Goal: Task Accomplishment & Management: Complete application form

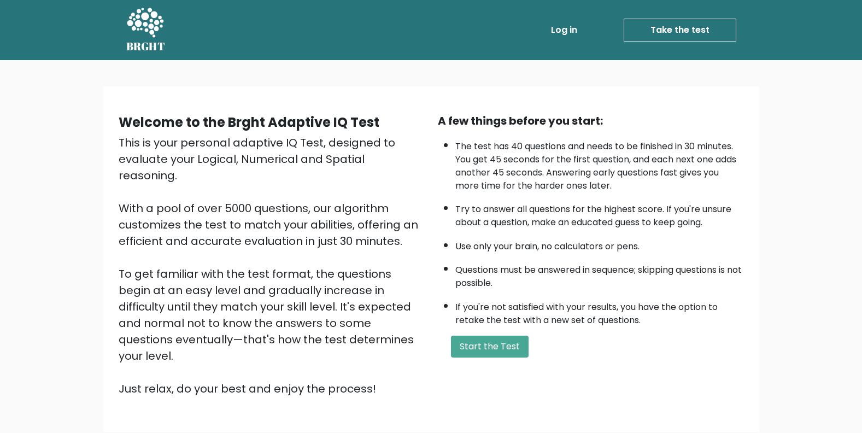
click at [664, 194] on ul "The test has 40 questions and needs to be finished in 30 minutes. You get 45 se…" at bounding box center [591, 231] width 306 height 192
click at [609, 370] on div "Welcome to the Brght Adaptive IQ Test This is your personal adaptive IQ Test, d…" at bounding box center [431, 259] width 639 height 293
click at [570, 347] on form "Start the Test" at bounding box center [591, 347] width 306 height 22
click at [499, 347] on button "Start the Test" at bounding box center [490, 347] width 78 height 22
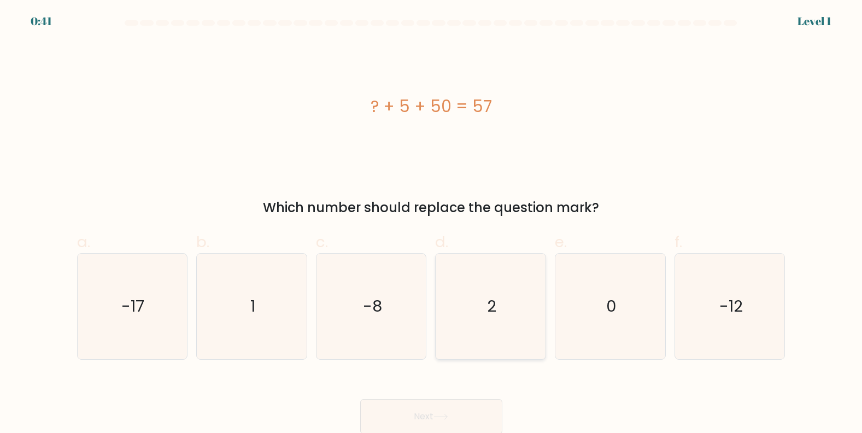
click at [506, 298] on icon "2" at bounding box center [491, 307] width 106 height 106
click at [432, 224] on input "d. 2" at bounding box center [431, 220] width 1 height 7
radio input "true"
click at [466, 418] on button "Next" at bounding box center [431, 416] width 142 height 35
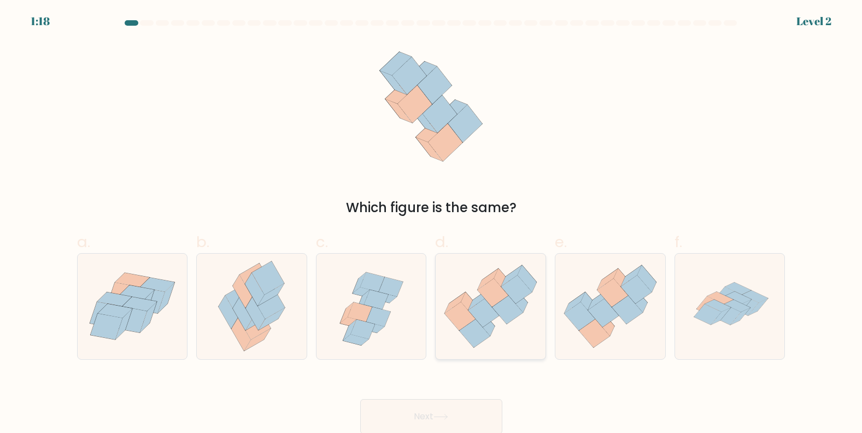
click at [487, 328] on icon at bounding box center [485, 322] width 19 height 27
click at [432, 224] on input "d." at bounding box center [431, 220] width 1 height 7
radio input "true"
click at [477, 412] on button "Next" at bounding box center [431, 416] width 142 height 35
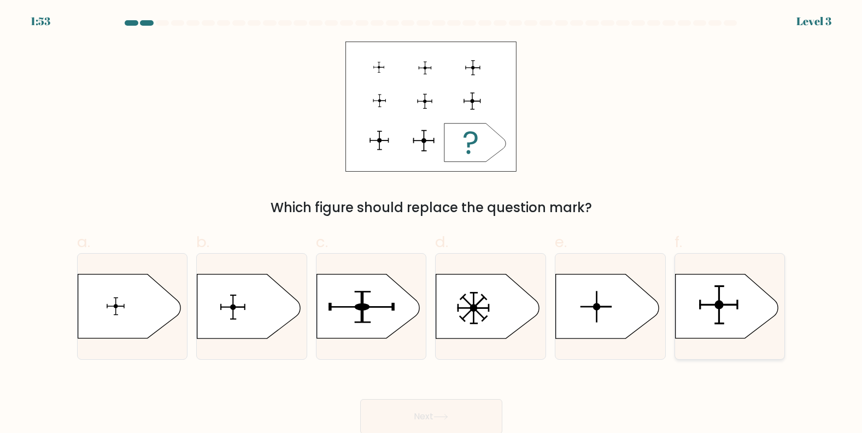
click at [743, 303] on icon at bounding box center [726, 306] width 103 height 64
click at [432, 224] on input "f." at bounding box center [431, 220] width 1 height 7
radio input "true"
click at [472, 407] on button "Next" at bounding box center [431, 416] width 142 height 35
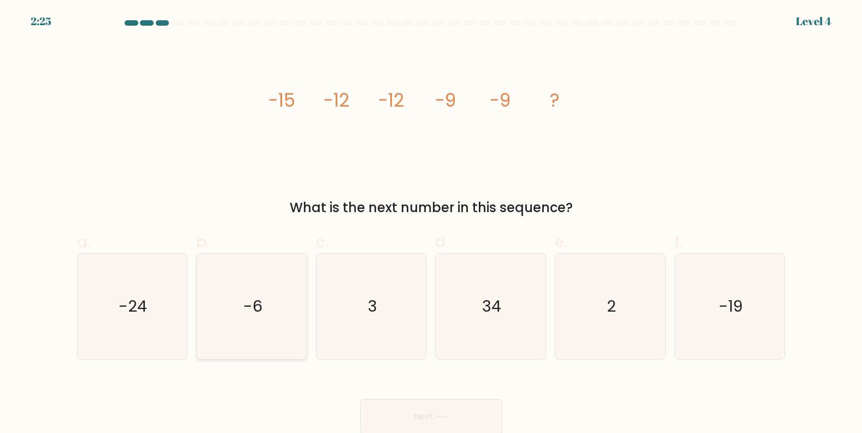
click at [277, 324] on icon "-6" at bounding box center [252, 307] width 106 height 106
click at [431, 224] on input "b. -6" at bounding box center [431, 220] width 1 height 7
radio input "true"
click at [437, 405] on button "Next" at bounding box center [431, 416] width 142 height 35
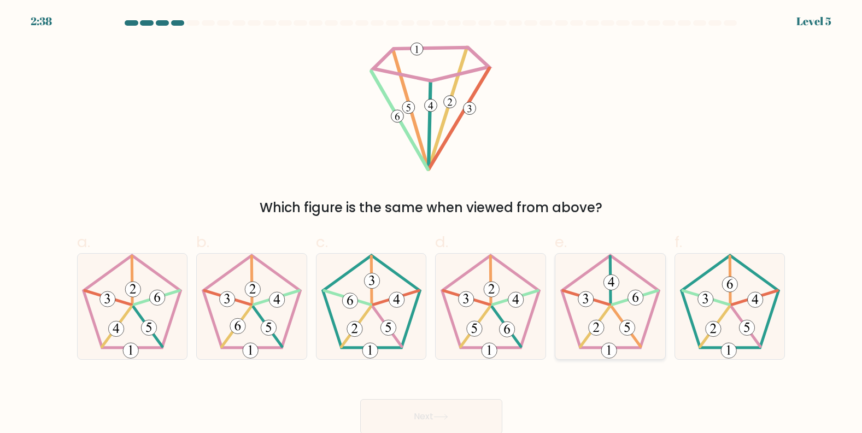
click at [621, 319] on 24 at bounding box center [626, 326] width 28 height 39
click at [432, 224] on input "e." at bounding box center [431, 220] width 1 height 7
radio input "true"
click at [503, 330] on 527 at bounding box center [507, 328] width 15 height 15
click at [432, 224] on input "d." at bounding box center [431, 220] width 1 height 7
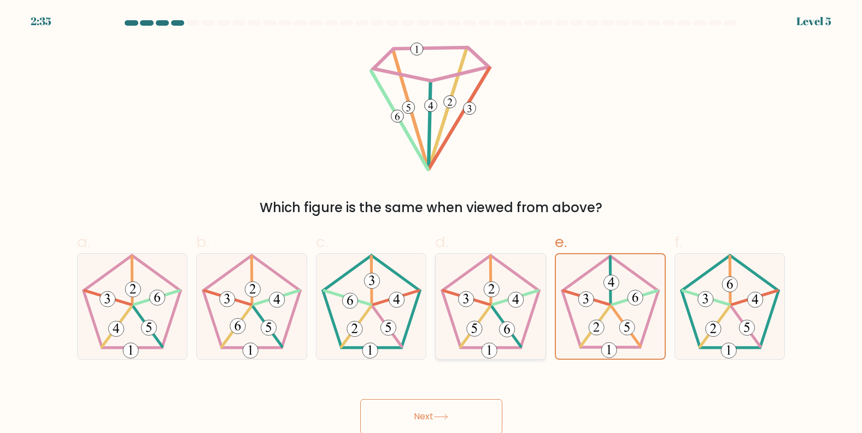
radio input "true"
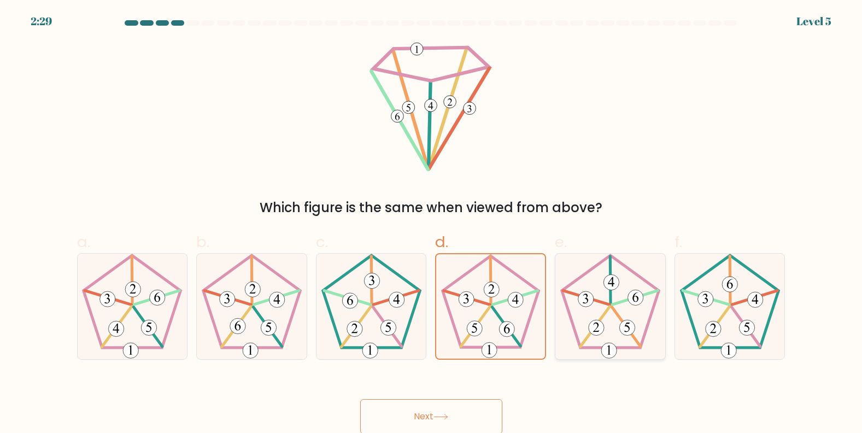
click at [595, 333] on 764 at bounding box center [596, 327] width 15 height 15
click at [432, 224] on input "e." at bounding box center [431, 220] width 1 height 7
radio input "true"
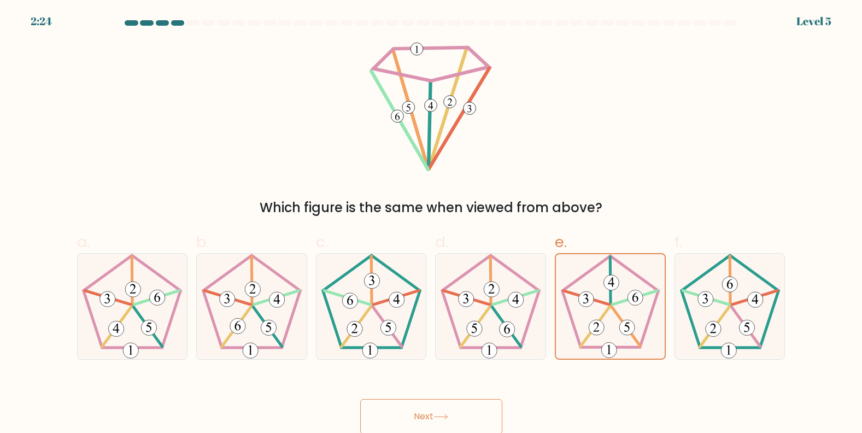
click at [469, 419] on button "Next" at bounding box center [431, 416] width 142 height 35
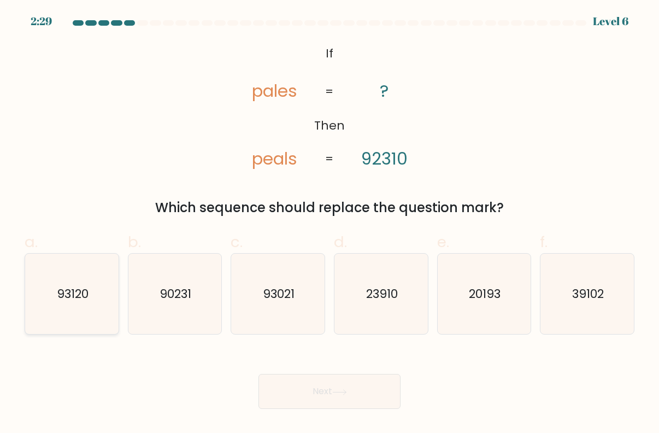
click at [71, 309] on icon "93120" at bounding box center [72, 294] width 81 height 81
click at [330, 224] on input "a. 93120" at bounding box center [330, 220] width 1 height 7
radio input "true"
click at [301, 385] on button "Next" at bounding box center [330, 391] width 142 height 35
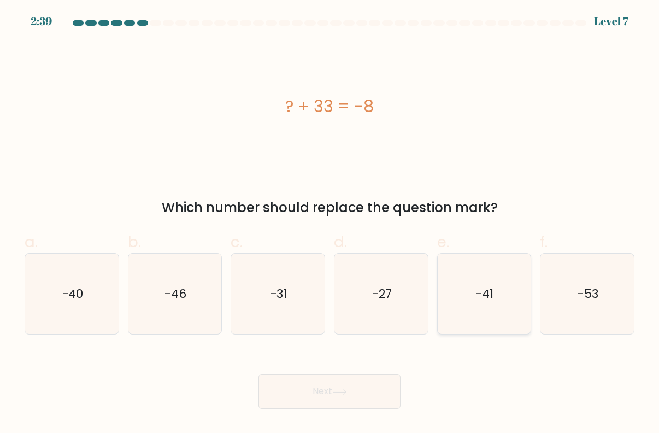
click at [467, 300] on icon "-41" at bounding box center [484, 294] width 81 height 81
click at [330, 224] on input "e. -41" at bounding box center [330, 220] width 1 height 7
radio input "true"
click at [362, 409] on button "Next" at bounding box center [330, 391] width 142 height 35
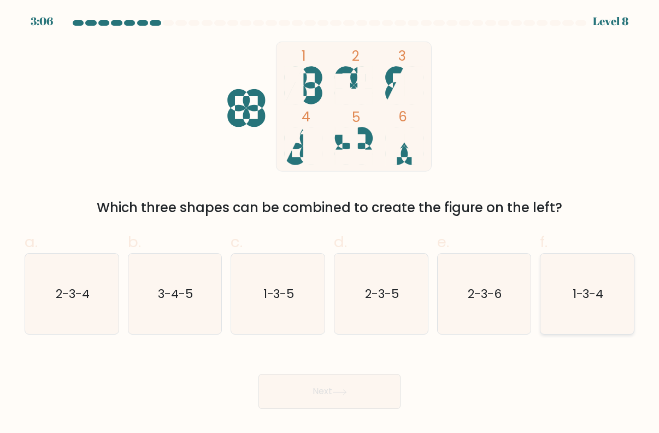
click at [581, 297] on text "1-3-4" at bounding box center [588, 293] width 31 height 17
click at [330, 224] on input "f. 1-3-4" at bounding box center [330, 220] width 1 height 7
radio input "true"
click at [390, 391] on button "Next" at bounding box center [330, 391] width 142 height 35
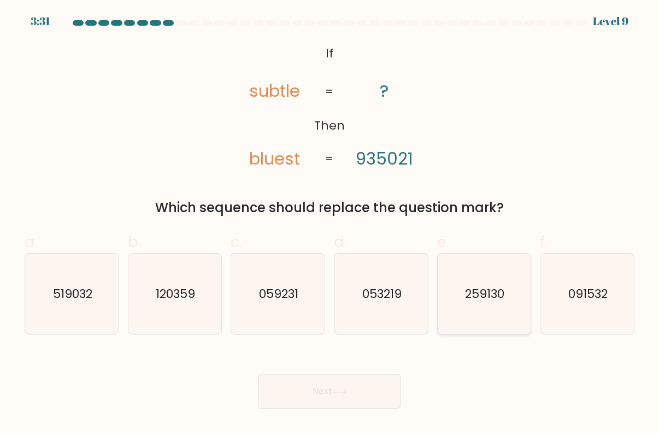
click at [508, 312] on icon "259130" at bounding box center [484, 294] width 81 height 81
click at [330, 224] on input "e. 259130" at bounding box center [330, 220] width 1 height 7
radio input "true"
click at [353, 398] on button "Next" at bounding box center [330, 391] width 142 height 35
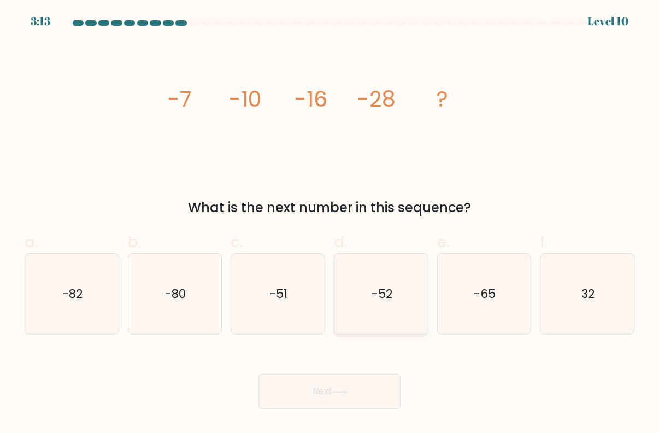
click at [389, 303] on icon "-52" at bounding box center [381, 294] width 81 height 81
click at [330, 224] on input "d. -52" at bounding box center [330, 220] width 1 height 7
radio input "true"
click at [376, 396] on button "Next" at bounding box center [330, 391] width 142 height 35
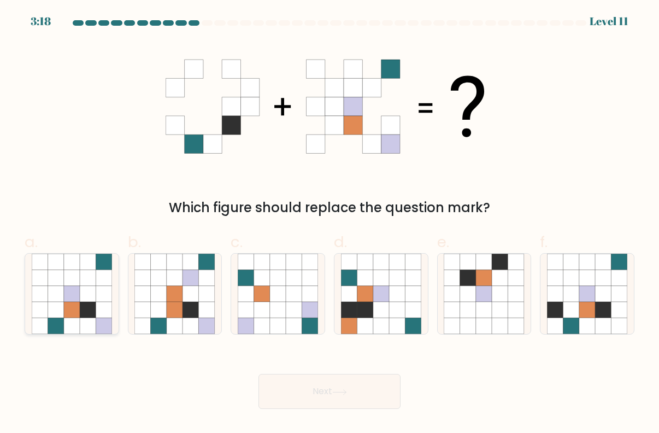
click at [86, 317] on icon at bounding box center [88, 310] width 16 height 16
click at [330, 224] on input "a." at bounding box center [330, 220] width 1 height 7
radio input "true"
click at [293, 392] on button "Next" at bounding box center [330, 391] width 142 height 35
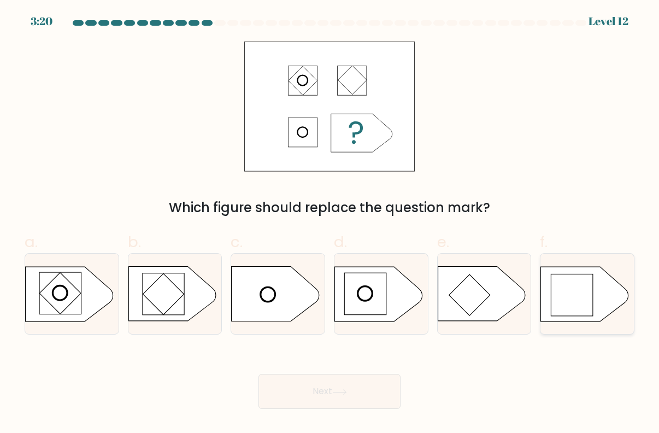
click at [567, 301] on rect at bounding box center [573, 295] width 42 height 42
click at [330, 224] on input "f." at bounding box center [330, 220] width 1 height 7
radio input "true"
click at [384, 387] on button "Next" at bounding box center [330, 391] width 142 height 35
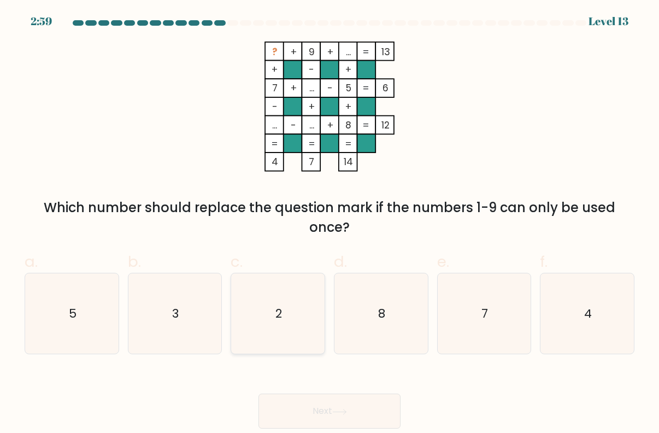
click at [271, 312] on icon "2" at bounding box center [278, 313] width 81 height 81
click at [330, 224] on input "c. 2" at bounding box center [330, 220] width 1 height 7
radio input "true"
click at [312, 409] on button "Next" at bounding box center [330, 411] width 142 height 35
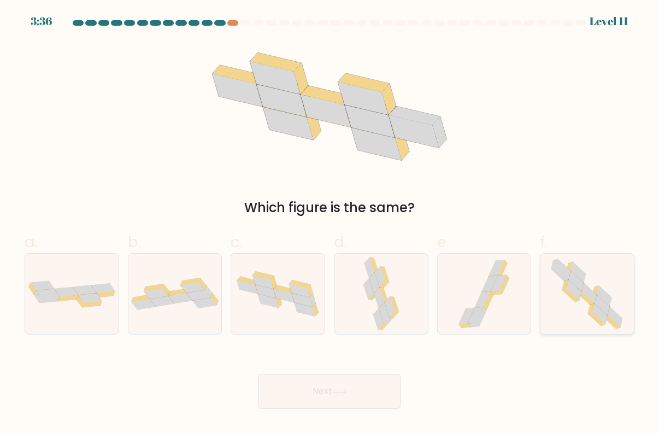
click at [590, 306] on icon at bounding box center [587, 294] width 82 height 81
click at [330, 224] on input "f." at bounding box center [330, 220] width 1 height 7
radio input "true"
click at [347, 390] on icon at bounding box center [339, 392] width 15 height 6
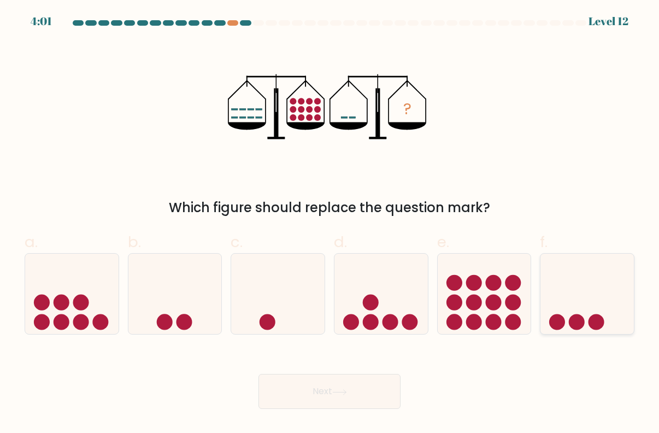
click at [598, 315] on circle at bounding box center [597, 322] width 16 height 16
click at [330, 224] on input "f." at bounding box center [330, 220] width 1 height 7
radio input "true"
click at [349, 385] on button "Next" at bounding box center [330, 391] width 142 height 35
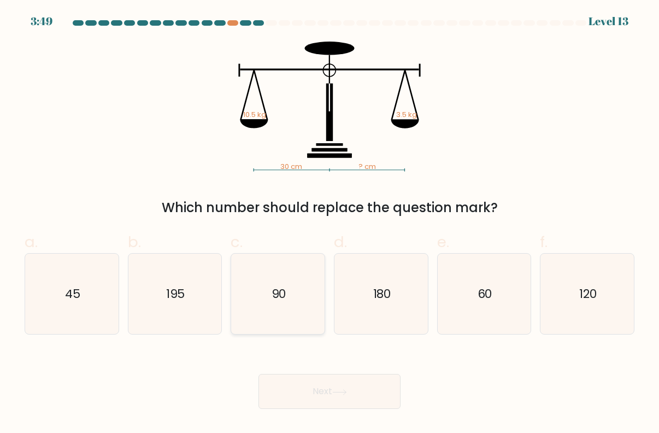
click at [289, 295] on icon "90" at bounding box center [278, 294] width 81 height 81
click at [330, 224] on input "c. 90" at bounding box center [330, 220] width 1 height 7
radio input "true"
click at [348, 407] on button "Next" at bounding box center [330, 391] width 142 height 35
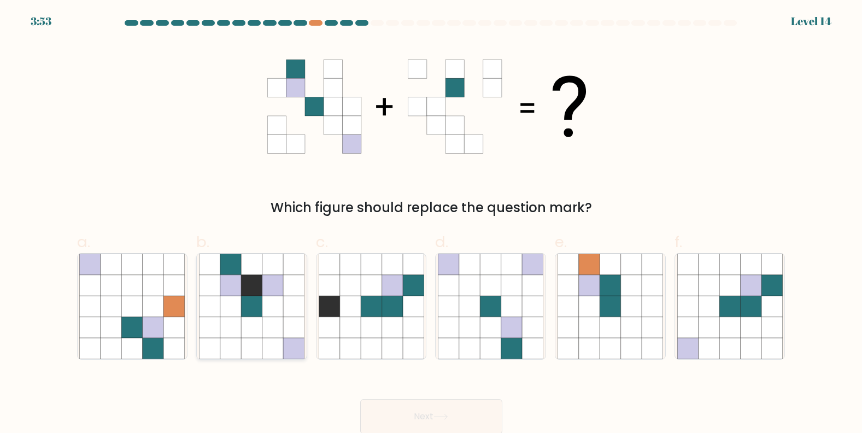
click at [262, 328] on icon at bounding box center [272, 327] width 21 height 21
click at [431, 224] on input "b." at bounding box center [431, 220] width 1 height 7
radio input "true"
click at [448, 418] on icon at bounding box center [441, 417] width 15 height 6
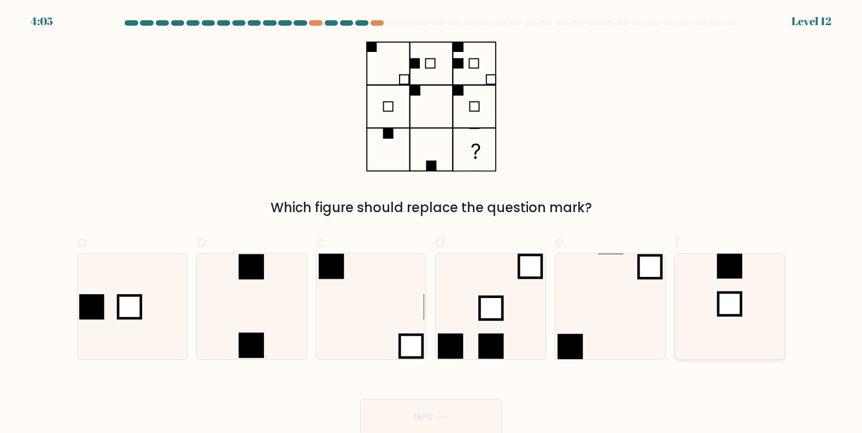
click at [728, 304] on rect at bounding box center [729, 304] width 23 height 23
click at [432, 224] on input "f." at bounding box center [431, 220] width 1 height 7
radio input "true"
click at [442, 414] on icon at bounding box center [441, 417] width 15 height 6
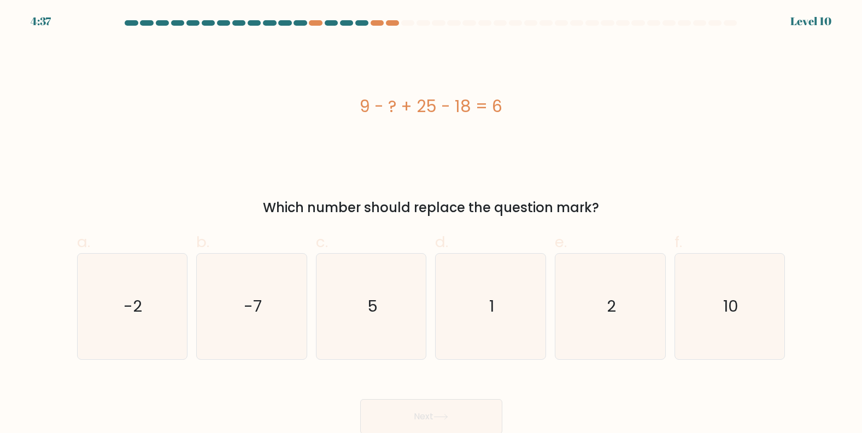
click at [378, 19] on div "4:37 Level 10" at bounding box center [431, 15] width 862 height 30
click at [389, 22] on div at bounding box center [392, 22] width 13 height 5
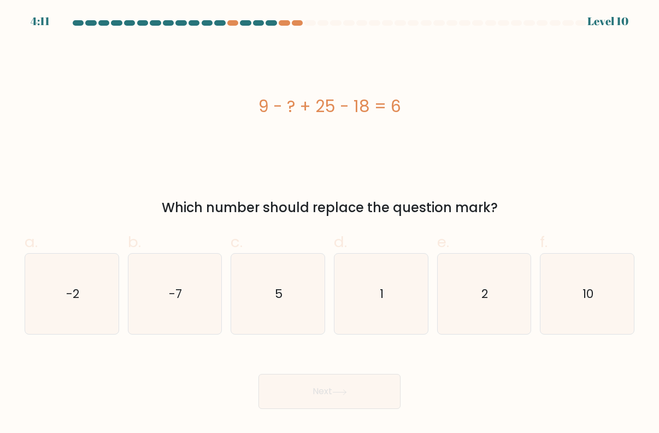
drag, startPoint x: 250, startPoint y: 106, endPoint x: 417, endPoint y: 95, distance: 167.1
click at [417, 95] on div "9 - ? + 25 - 18 = 6" at bounding box center [330, 106] width 610 height 25
copy div "9 - ? + 25 - 18 = 6"
click at [572, 295] on icon "10" at bounding box center [587, 294] width 81 height 81
click at [330, 224] on input "f. 10" at bounding box center [330, 220] width 1 height 7
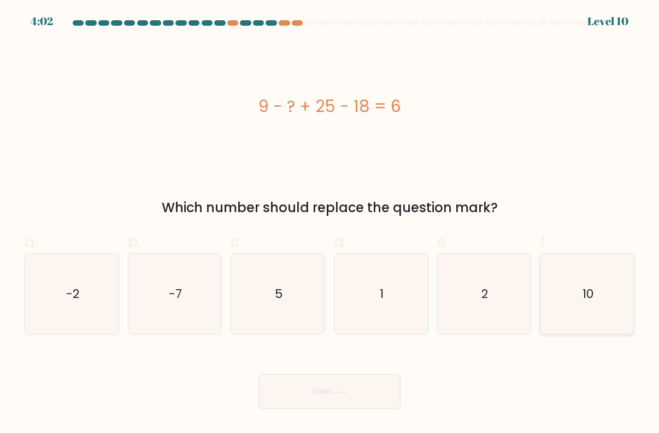
radio input "true"
click at [371, 381] on button "Next" at bounding box center [330, 391] width 142 height 35
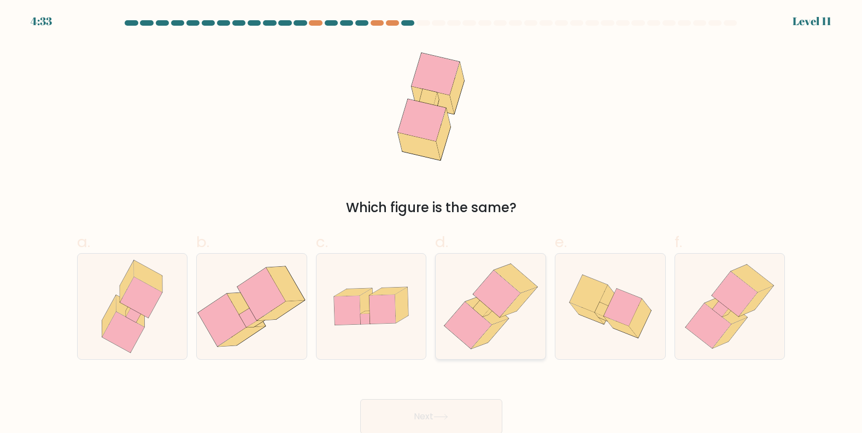
click at [496, 325] on icon at bounding box center [489, 334] width 37 height 30
click at [432, 224] on input "d." at bounding box center [431, 220] width 1 height 7
radio input "true"
click at [460, 423] on button "Next" at bounding box center [431, 416] width 142 height 35
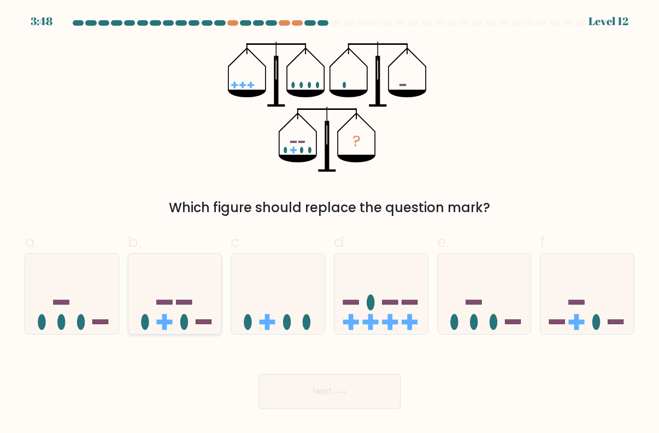
click at [168, 304] on rect at bounding box center [165, 302] width 16 height 4
click at [330, 224] on input "b." at bounding box center [330, 220] width 1 height 7
radio input "true"
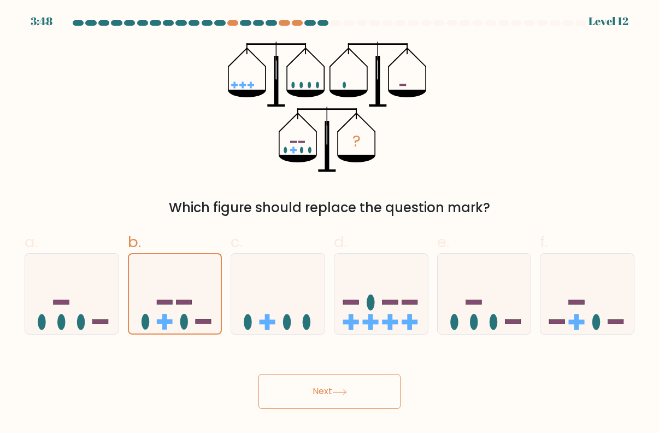
click at [337, 405] on button "Next" at bounding box center [330, 391] width 142 height 35
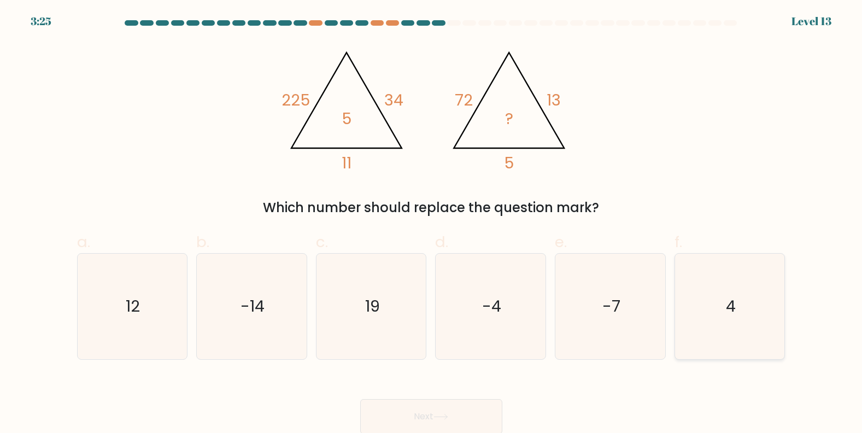
click at [739, 323] on icon "4" at bounding box center [730, 307] width 106 height 106
click at [432, 224] on input "f. 4" at bounding box center [431, 220] width 1 height 7
radio input "true"
click at [446, 410] on button "Next" at bounding box center [431, 416] width 142 height 35
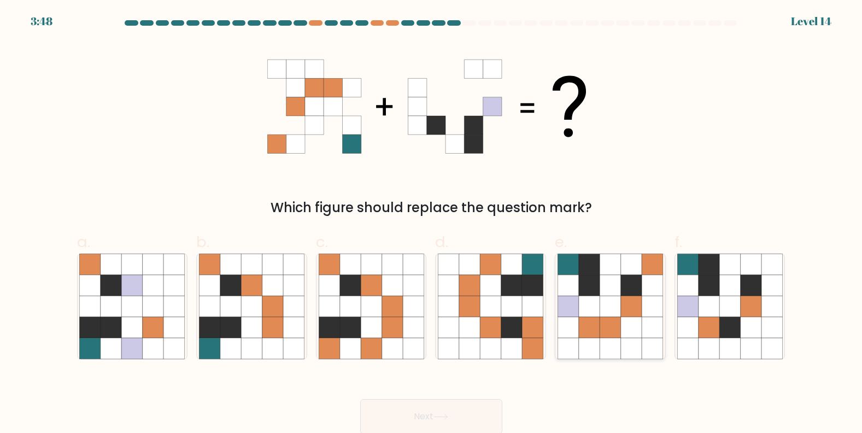
click at [617, 329] on icon at bounding box center [610, 327] width 21 height 21
click at [432, 224] on input "e." at bounding box center [431, 220] width 1 height 7
radio input "true"
click at [434, 410] on button "Next" at bounding box center [431, 416] width 142 height 35
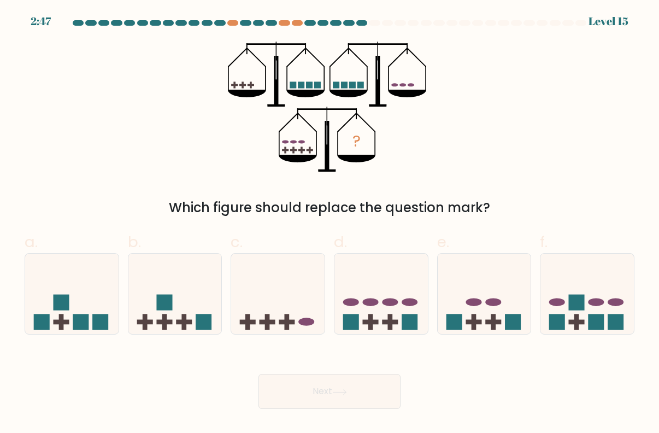
click at [429, 387] on div "Next" at bounding box center [329, 378] width 623 height 61
click at [406, 325] on rect at bounding box center [410, 322] width 16 height 16
click at [330, 224] on input "d." at bounding box center [330, 220] width 1 height 7
radio input "true"
click at [586, 323] on icon at bounding box center [587, 293] width 93 height 77
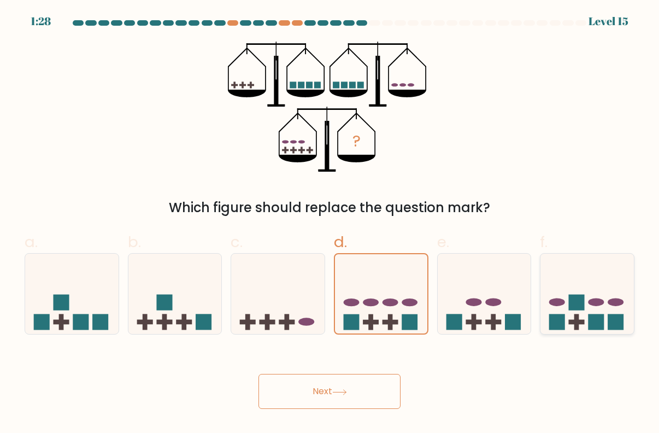
click at [330, 224] on input "f." at bounding box center [330, 220] width 1 height 7
radio input "true"
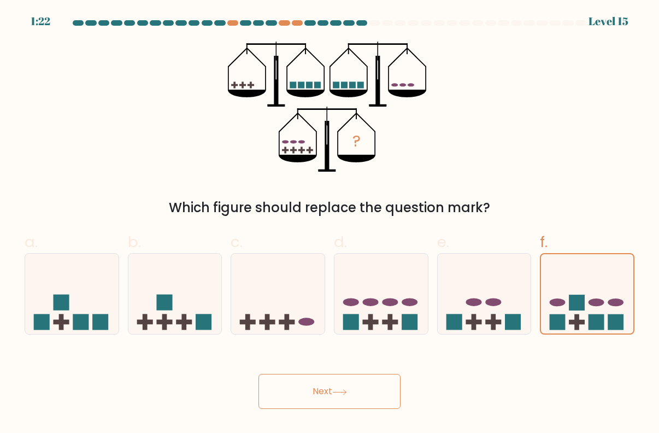
click at [341, 404] on button "Next" at bounding box center [330, 391] width 142 height 35
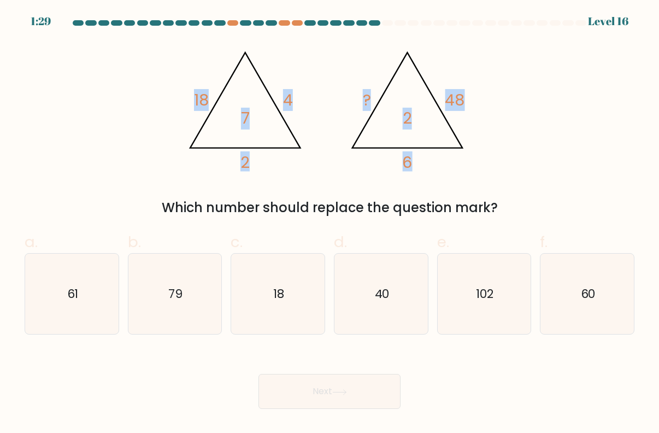
drag, startPoint x: 180, startPoint y: 87, endPoint x: 418, endPoint y: 116, distance: 239.6
click at [418, 116] on icon "@import url('https://fonts.googleapis.com/css?family=Abril+Fatface:400,100,100i…" at bounding box center [329, 107] width 299 height 130
copy g "18 4 2 7 @import url('https://fonts.googleapis.com/css?family=Abril+Fatface:400…"
click at [476, 145] on icon "@import url('https://fonts.googleapis.com/css?family=Abril+Fatface:400,100,100i…" at bounding box center [329, 107] width 299 height 130
click at [516, 125] on div "@import url('https://fonts.googleapis.com/css?family=Abril+Fatface:400,100,100i…" at bounding box center [329, 130] width 623 height 176
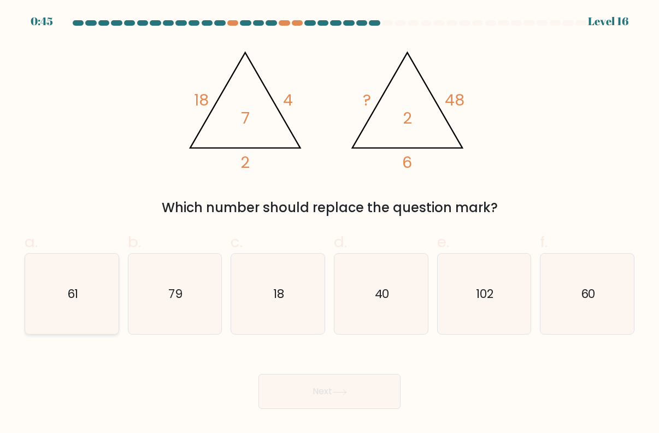
click at [95, 296] on icon "61" at bounding box center [72, 294] width 81 height 81
click at [330, 224] on input "a. 61" at bounding box center [330, 220] width 1 height 7
radio input "true"
click at [346, 389] on icon at bounding box center [339, 392] width 15 height 6
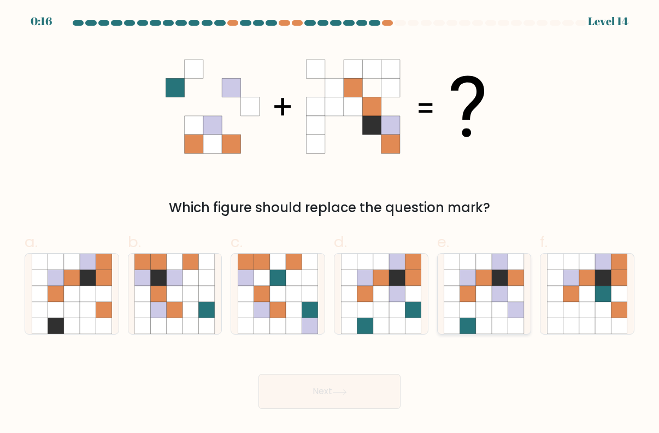
click at [467, 299] on icon at bounding box center [468, 294] width 16 height 16
click at [330, 224] on input "e." at bounding box center [330, 220] width 1 height 7
radio input "true"
click at [343, 384] on button "Next" at bounding box center [330, 391] width 142 height 35
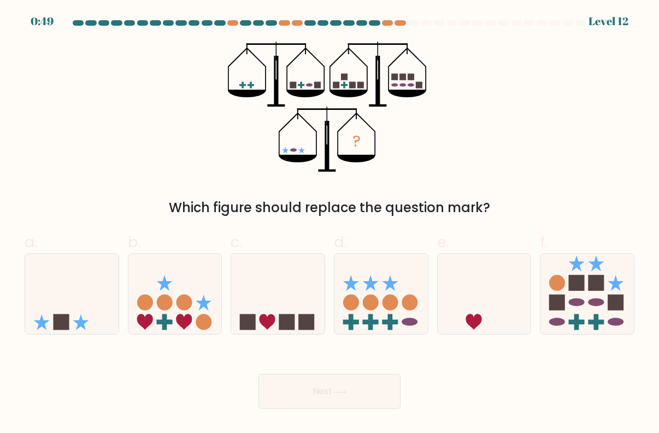
drag, startPoint x: 238, startPoint y: 73, endPoint x: 250, endPoint y: 91, distance: 22.4
click at [250, 91] on icon "?" at bounding box center [329, 107] width 203 height 130
click at [588, 320] on icon at bounding box center [587, 293] width 93 height 77
click at [330, 224] on input "f." at bounding box center [330, 220] width 1 height 7
radio input "true"
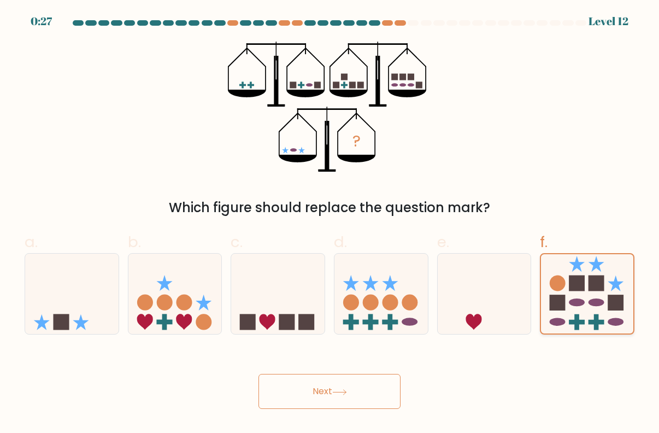
click at [574, 319] on icon at bounding box center [587, 294] width 92 height 77
click at [330, 224] on input "f." at bounding box center [330, 220] width 1 height 7
click at [371, 291] on icon at bounding box center [381, 293] width 93 height 77
click at [330, 224] on input "d." at bounding box center [330, 220] width 1 height 7
radio input "true"
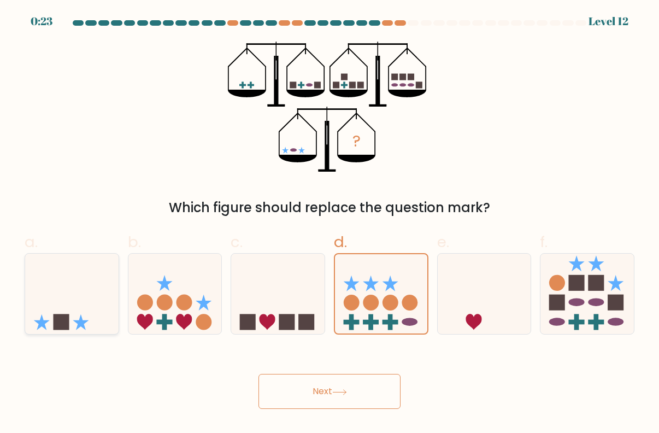
click at [87, 297] on icon at bounding box center [71, 293] width 93 height 77
click at [330, 224] on input "a." at bounding box center [330, 220] width 1 height 7
radio input "true"
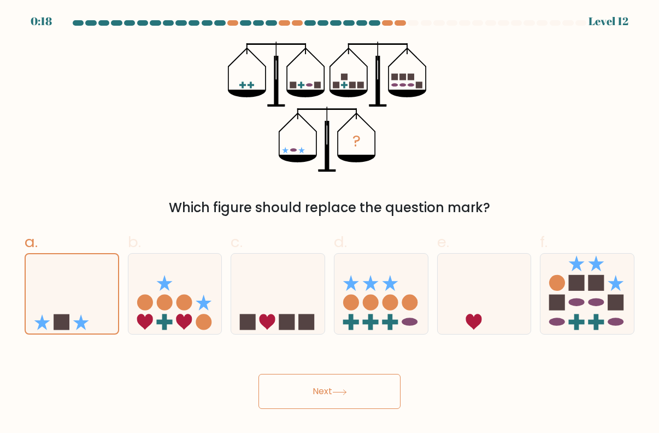
click at [312, 385] on button "Next" at bounding box center [330, 391] width 142 height 35
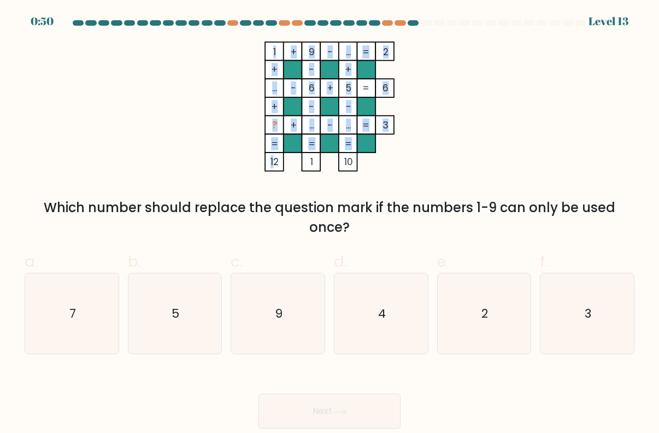
drag, startPoint x: 262, startPoint y: 46, endPoint x: 274, endPoint y: 162, distance: 116.5
click at [274, 162] on icon "1 + 9 - ... 2 + - + ... - 6 + 5 6 + - - ? + ... - ... = 3 = = = = 12 1 10 =" at bounding box center [330, 107] width 328 height 130
click at [274, 162] on tspan "12" at bounding box center [275, 161] width 8 height 13
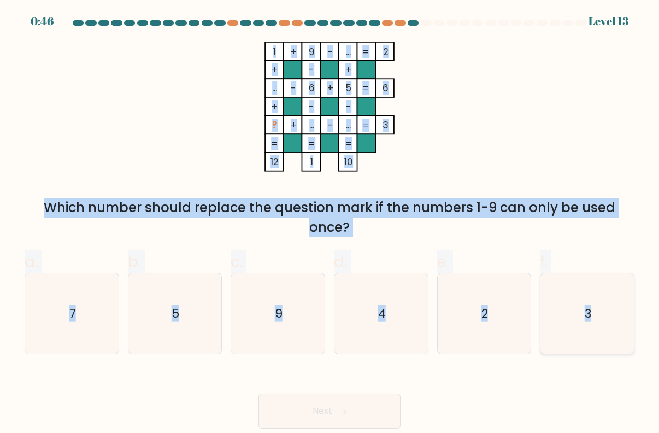
drag, startPoint x: 261, startPoint y: 36, endPoint x: 618, endPoint y: 287, distance: 436.7
click at [618, 287] on form at bounding box center [329, 224] width 659 height 408
copy form "1 + 9 - ... 2 + - + ... - 6 + 5 6 + - - ? + ... - ... = 3 = = = = 12 1 10 = Whi…"
click at [479, 142] on icon "1 + 9 - ... 2 + - + ... - 6 + 5 6 + - - ? + ... - ... = 3 = = = = 12 1 10 =" at bounding box center [330, 107] width 328 height 130
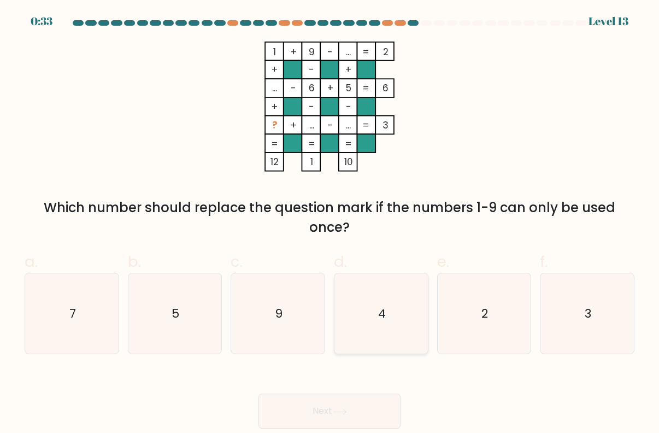
click at [395, 296] on icon "4" at bounding box center [381, 313] width 81 height 81
click at [330, 224] on input "d. 4" at bounding box center [330, 220] width 1 height 7
radio input "true"
click at [368, 399] on button "Next" at bounding box center [330, 411] width 142 height 35
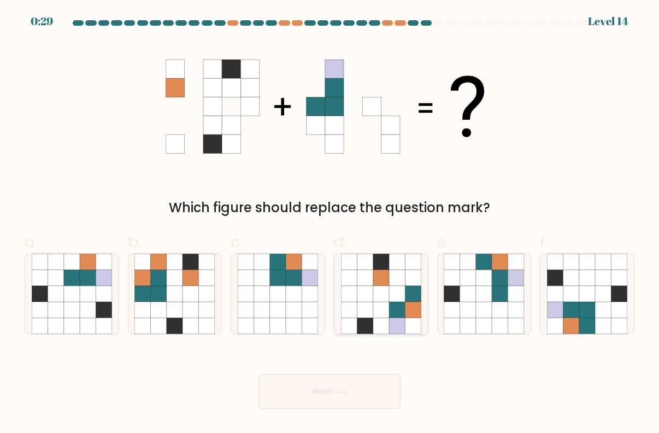
click at [412, 308] on icon at bounding box center [413, 310] width 16 height 16
click at [330, 224] on input "d." at bounding box center [330, 220] width 1 height 7
radio input "true"
click at [346, 401] on button "Next" at bounding box center [330, 391] width 142 height 35
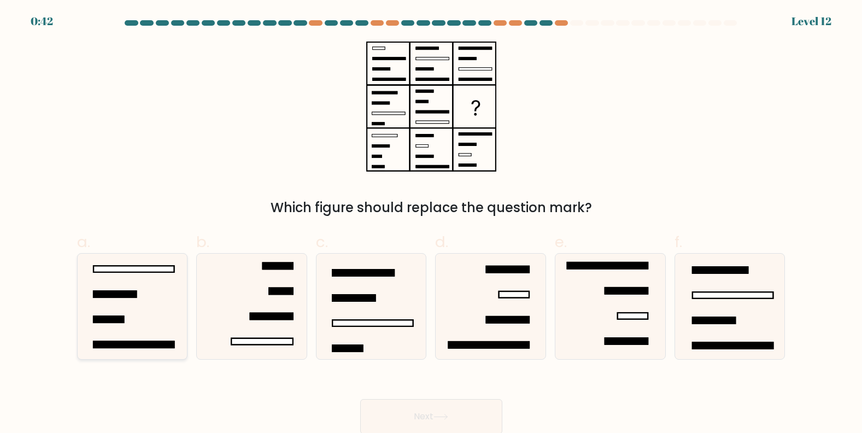
click at [145, 300] on icon at bounding box center [132, 307] width 106 height 106
click at [431, 224] on input "a." at bounding box center [431, 220] width 1 height 7
radio input "true"
click at [462, 408] on button "Next" at bounding box center [431, 416] width 142 height 35
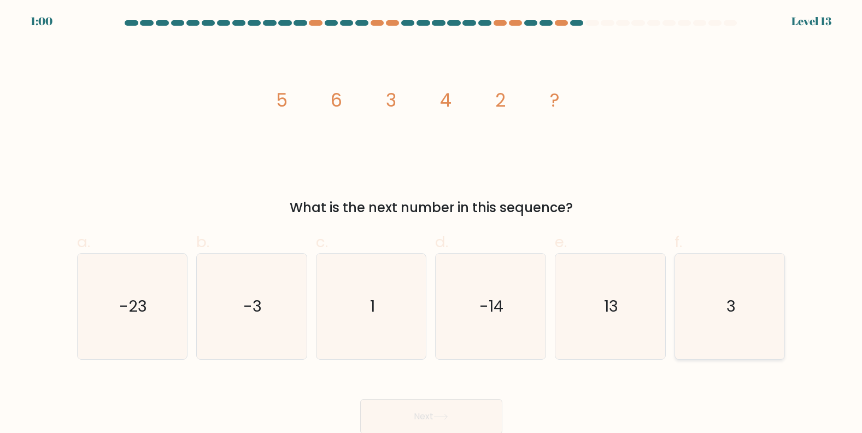
click at [743, 303] on icon "3" at bounding box center [730, 307] width 106 height 106
click at [432, 224] on input "f. 3" at bounding box center [431, 220] width 1 height 7
radio input "true"
click at [455, 405] on button "Next" at bounding box center [431, 416] width 142 height 35
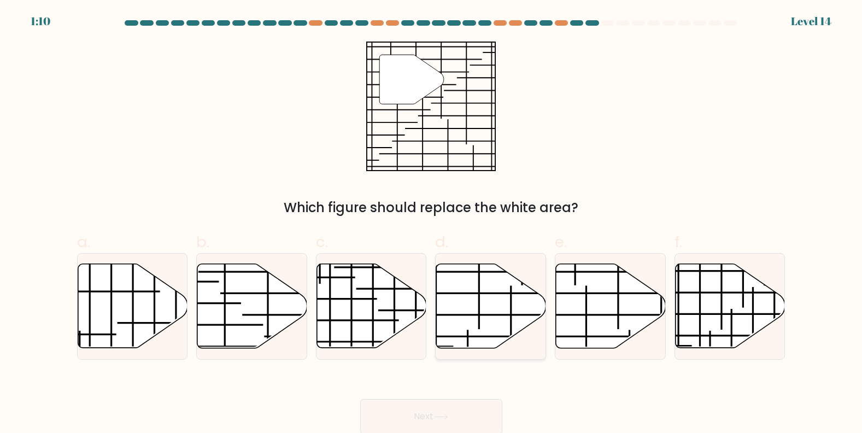
click at [477, 322] on icon at bounding box center [491, 306] width 110 height 84
click at [432, 224] on input "d." at bounding box center [431, 220] width 1 height 7
radio input "true"
click at [137, 320] on icon at bounding box center [133, 306] width 110 height 84
click at [431, 224] on input "a." at bounding box center [431, 220] width 1 height 7
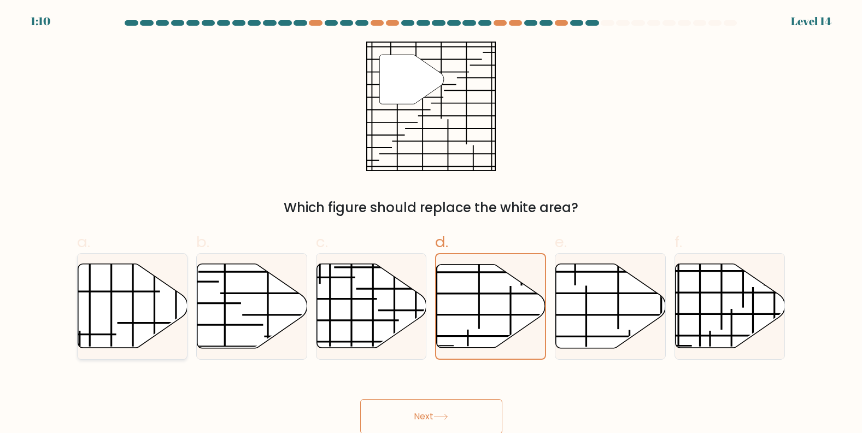
radio input "true"
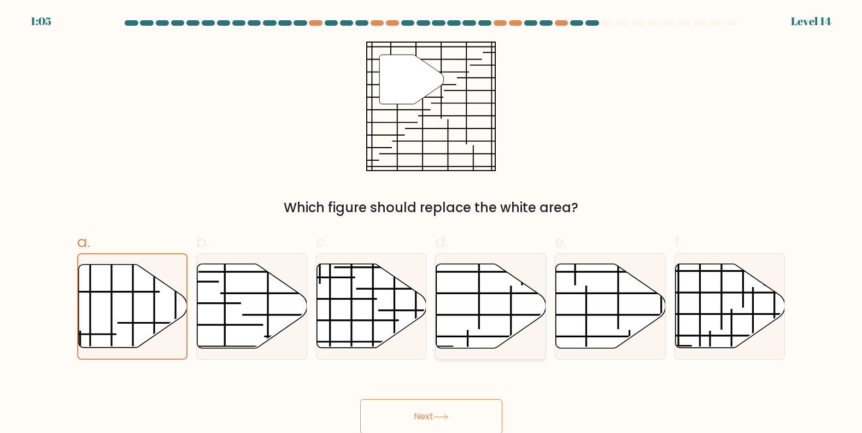
click at [455, 340] on icon at bounding box center [491, 306] width 110 height 84
click at [432, 224] on input "d." at bounding box center [431, 220] width 1 height 7
radio input "true"
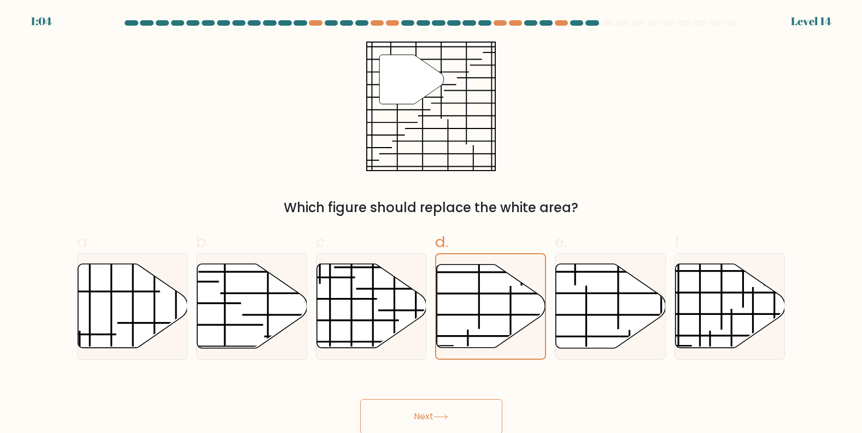
click at [460, 418] on button "Next" at bounding box center [431, 416] width 142 height 35
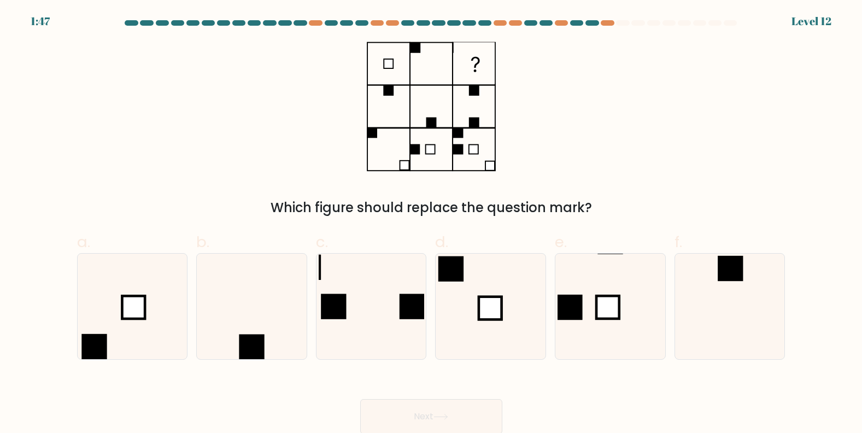
click at [596, 17] on div "1:47 Level 12" at bounding box center [431, 15] width 862 height 30
click at [134, 311] on rect at bounding box center [133, 307] width 23 height 23
click at [431, 224] on input "a." at bounding box center [431, 220] width 1 height 7
radio input "true"
click at [591, 329] on icon at bounding box center [611, 307] width 106 height 106
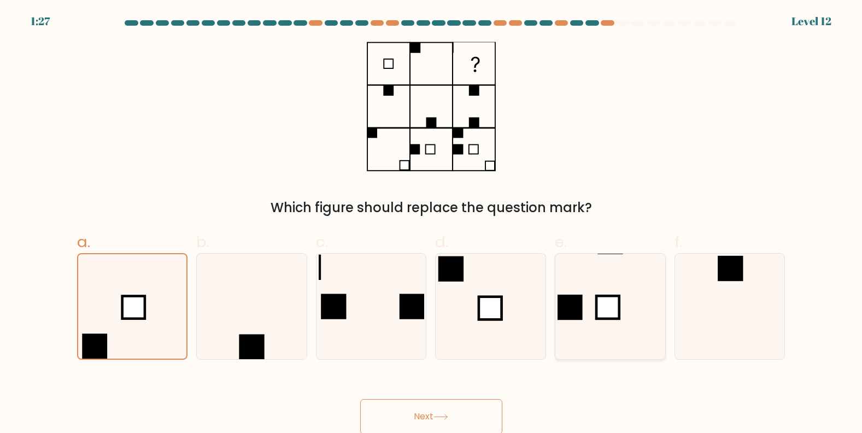
click at [432, 224] on input "e." at bounding box center [431, 220] width 1 height 7
radio input "true"
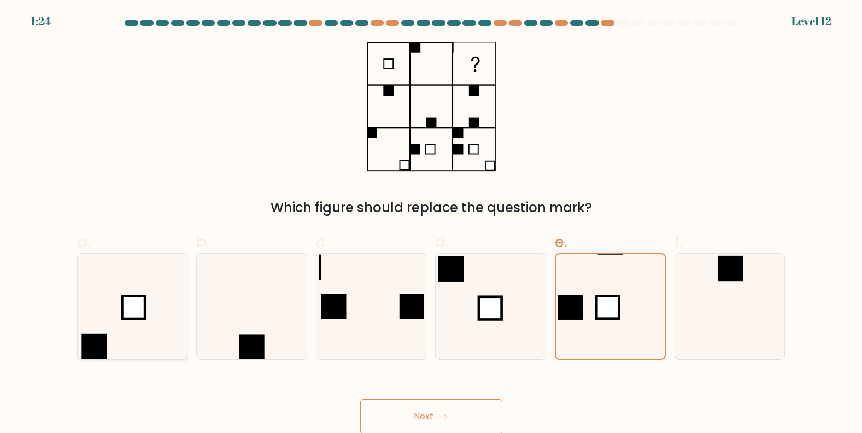
click at [150, 334] on icon at bounding box center [132, 307] width 106 height 106
click at [431, 224] on input "a." at bounding box center [431, 220] width 1 height 7
radio input "true"
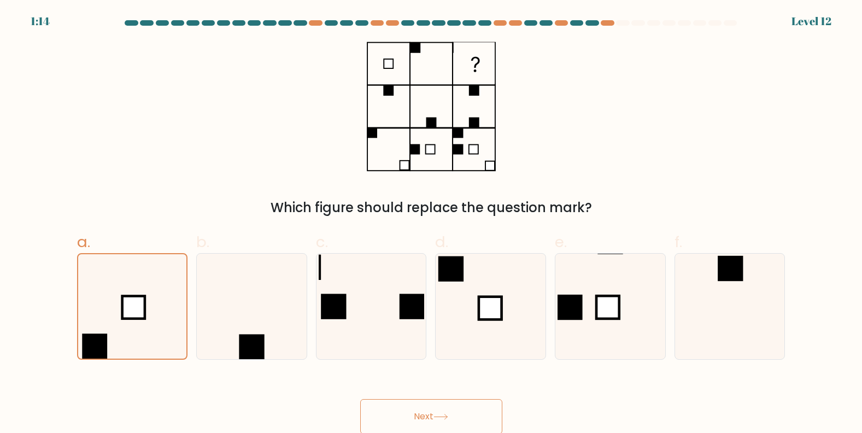
click at [449, 413] on button "Next" at bounding box center [431, 416] width 142 height 35
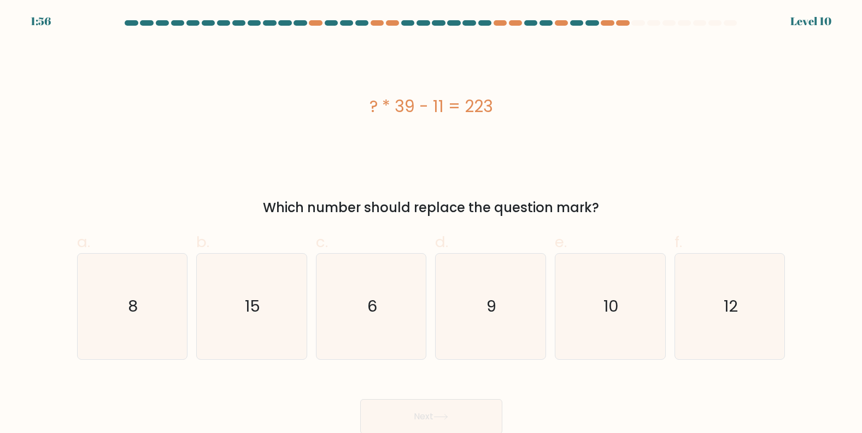
drag, startPoint x: 519, startPoint y: 97, endPoint x: 320, endPoint y: 110, distance: 199.5
click at [320, 110] on div "? * 39 - 11 = 223" at bounding box center [431, 106] width 709 height 25
copy div "? * 39 - 11 = 223"
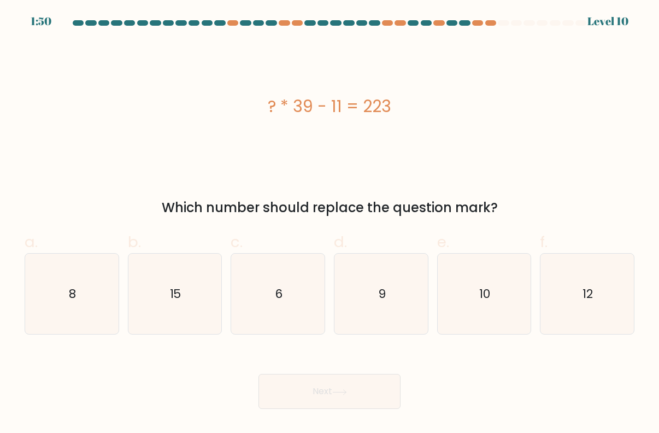
click at [560, 177] on div "? * 39 - 11 = 223 Which number should replace the question mark?" at bounding box center [329, 130] width 623 height 176
click at [305, 271] on icon "6" at bounding box center [278, 294] width 81 height 81
click at [330, 224] on input "c. 6" at bounding box center [330, 220] width 1 height 7
radio input "true"
click at [344, 389] on icon at bounding box center [339, 392] width 15 height 6
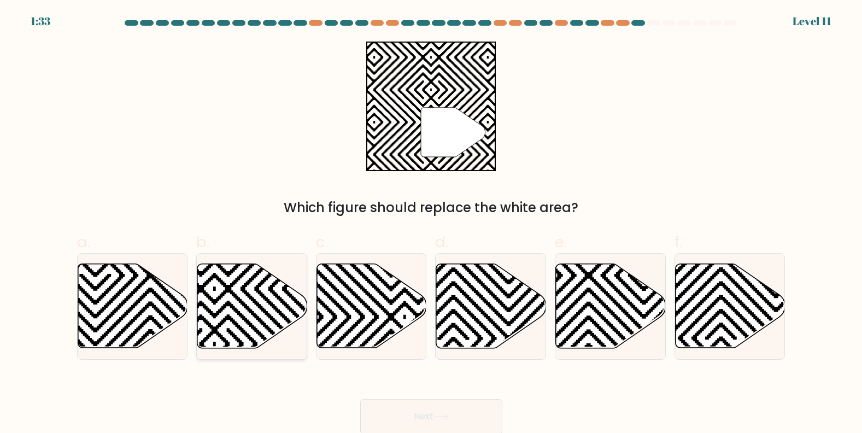
click at [236, 304] on icon at bounding box center [252, 306] width 110 height 84
click at [431, 224] on input "b." at bounding box center [431, 220] width 1 height 7
radio input "true"
click at [428, 413] on button "Next" at bounding box center [431, 416] width 142 height 35
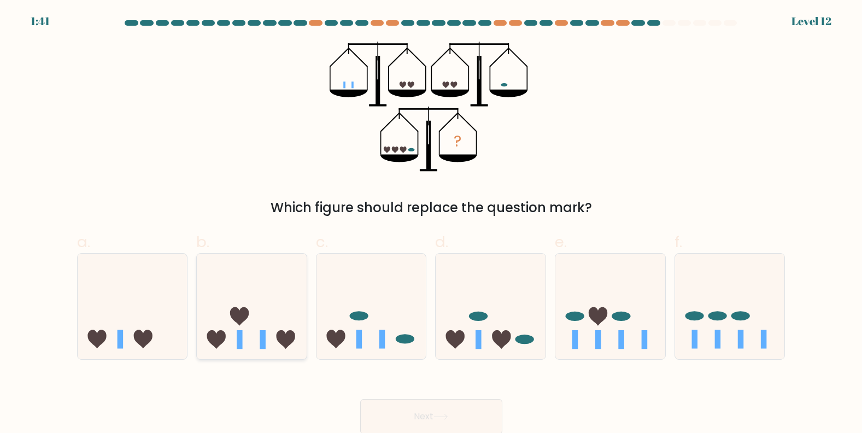
click at [257, 331] on icon at bounding box center [252, 306] width 110 height 91
click at [431, 224] on input "b." at bounding box center [431, 220] width 1 height 7
radio input "true"
click at [401, 410] on button "Next" at bounding box center [431, 416] width 142 height 35
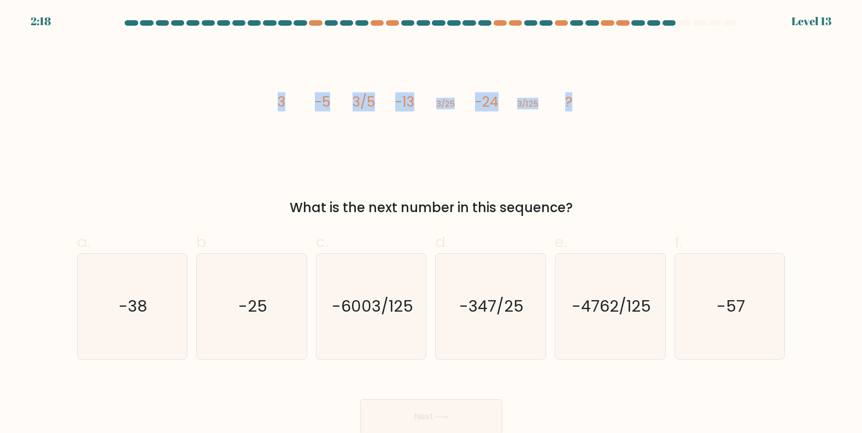
drag, startPoint x: 264, startPoint y: 93, endPoint x: 613, endPoint y: 131, distance: 351.4
click at [613, 131] on div "image/svg+xml 3 -5 3/5 -13 3/25 -24 3/125 ? What is the next number in this seq…" at bounding box center [432, 130] width 722 height 176
copy g "3 -5 3/5 -13 3/25 -24 3/125 ?"
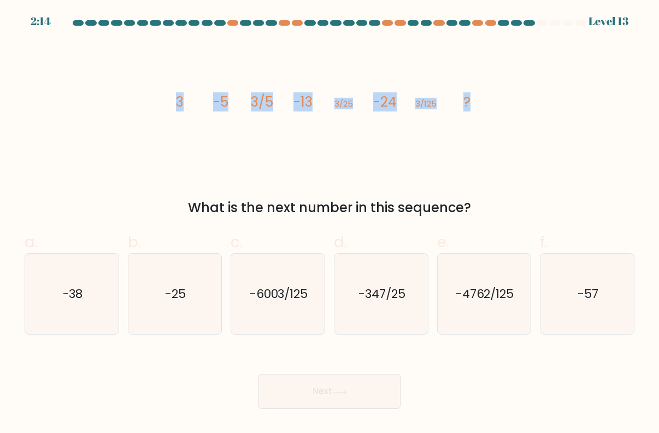
click at [579, 138] on div "image/svg+xml 3 -5 3/5 -13 3/25 -24 3/125 ? What is the next number in this seq…" at bounding box center [329, 130] width 623 height 176
click at [42, 273] on icon "-38" at bounding box center [72, 294] width 81 height 81
click at [330, 224] on input "a. -38" at bounding box center [330, 220] width 1 height 7
radio input "true"
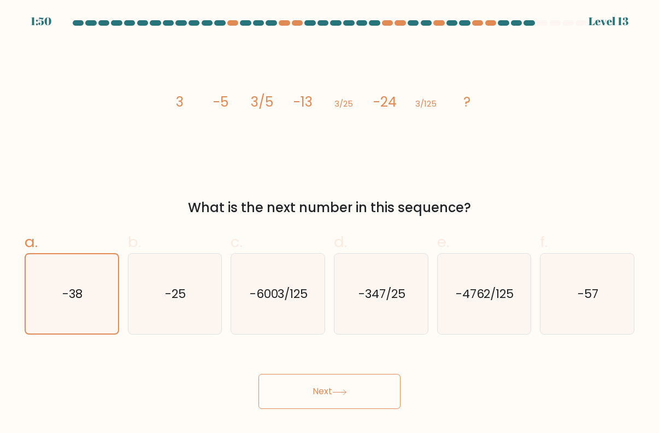
click at [322, 384] on button "Next" at bounding box center [330, 391] width 142 height 35
click at [331, 391] on button "Next" at bounding box center [330, 391] width 142 height 35
click at [465, 390] on div "Next" at bounding box center [329, 378] width 623 height 61
click at [379, 394] on button "Next" at bounding box center [330, 391] width 142 height 35
click at [457, 391] on div "Next" at bounding box center [329, 378] width 623 height 61
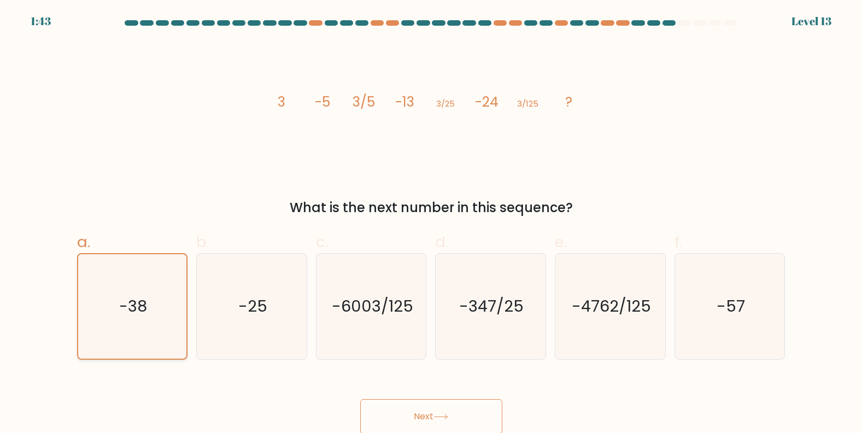
click at [152, 306] on icon "-38" at bounding box center [132, 306] width 104 height 104
click at [431, 224] on input "a. -38" at bounding box center [431, 220] width 1 height 7
click at [152, 306] on icon "-38" at bounding box center [132, 306] width 104 height 104
click at [431, 224] on input "a. -38" at bounding box center [431, 220] width 1 height 7
click at [416, 403] on button "Next" at bounding box center [431, 416] width 142 height 35
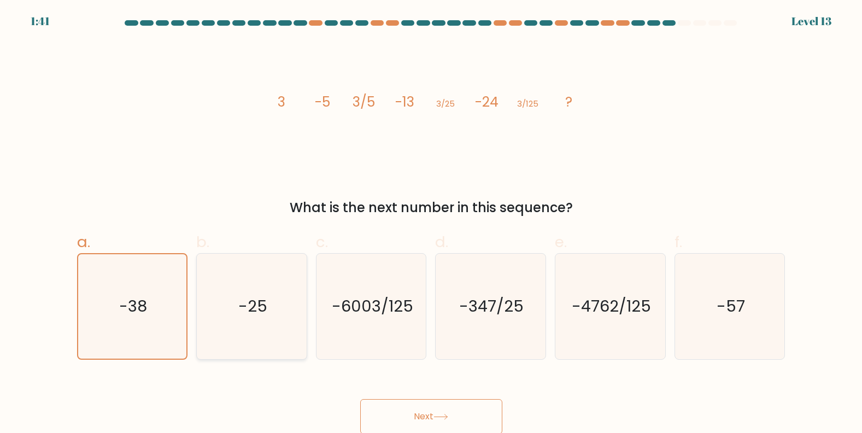
click at [226, 282] on icon "-25" at bounding box center [252, 307] width 106 height 106
click at [431, 224] on input "b. -25" at bounding box center [431, 220] width 1 height 7
radio input "true"
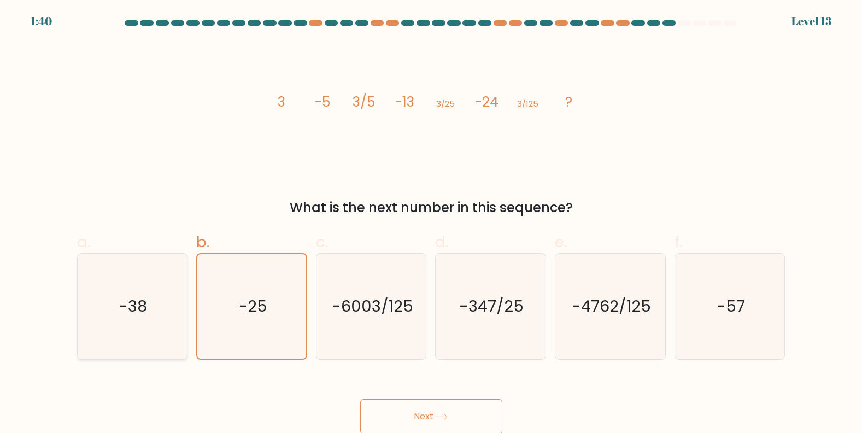
click at [141, 295] on text "-38" at bounding box center [133, 306] width 28 height 22
click at [431, 224] on input "a. -38" at bounding box center [431, 220] width 1 height 7
radio input "true"
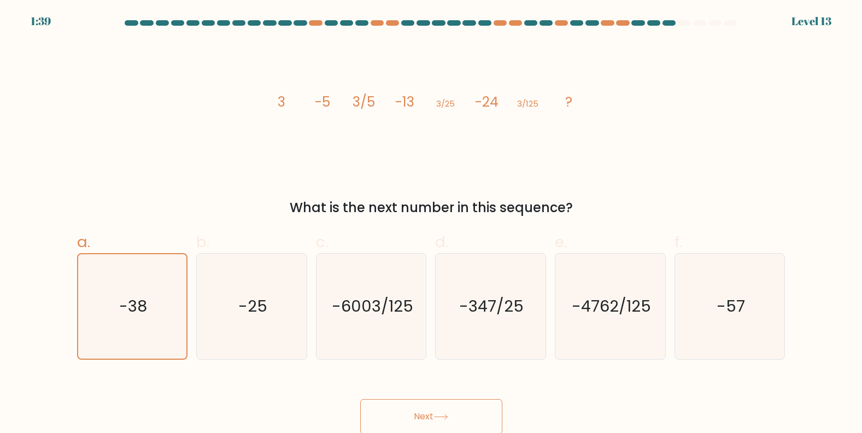
click at [396, 410] on button "Next" at bounding box center [431, 416] width 142 height 35
click at [559, 205] on div "What is the next number in this sequence?" at bounding box center [431, 208] width 695 height 20
drag, startPoint x: 597, startPoint y: 168, endPoint x: 601, endPoint y: 160, distance: 9.3
click at [598, 168] on div "image/svg+xml 3 -5 3/5 -13 3/25 -24 3/125 ? What is the next number in this seq…" at bounding box center [432, 130] width 722 height 176
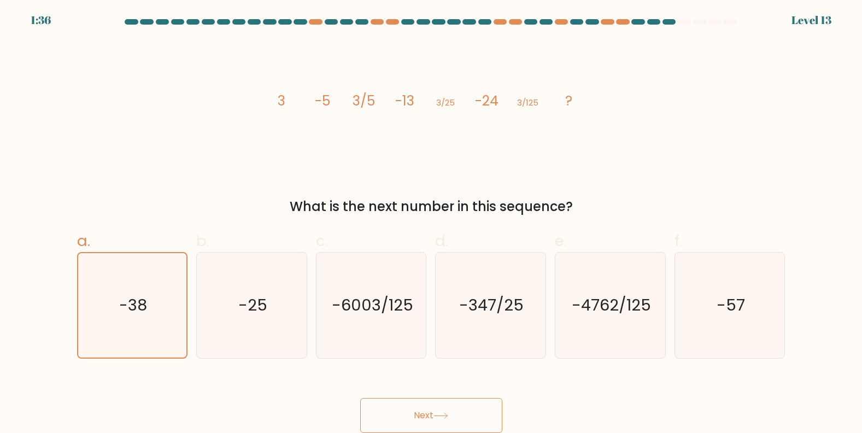
click at [466, 407] on button "Next" at bounding box center [431, 415] width 142 height 35
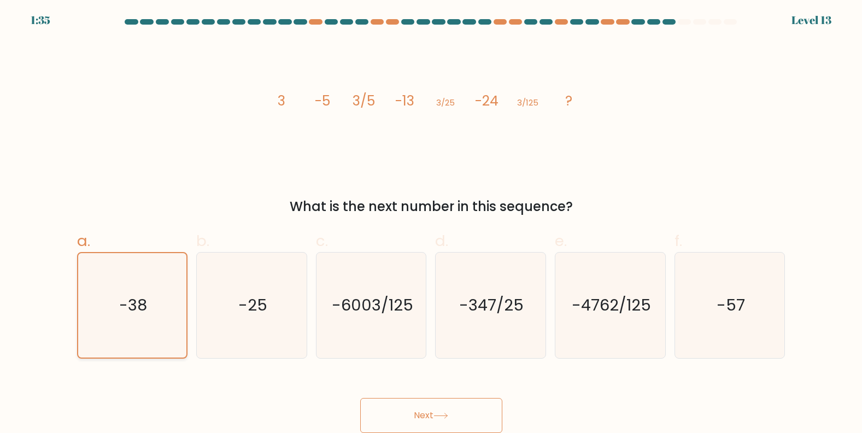
click at [156, 303] on icon "-38" at bounding box center [132, 305] width 104 height 104
click at [431, 223] on input "a. -38" at bounding box center [431, 218] width 1 height 7
click at [220, 303] on icon "-25" at bounding box center [252, 306] width 106 height 106
click at [431, 223] on input "b. -25" at bounding box center [431, 218] width 1 height 7
radio input "true"
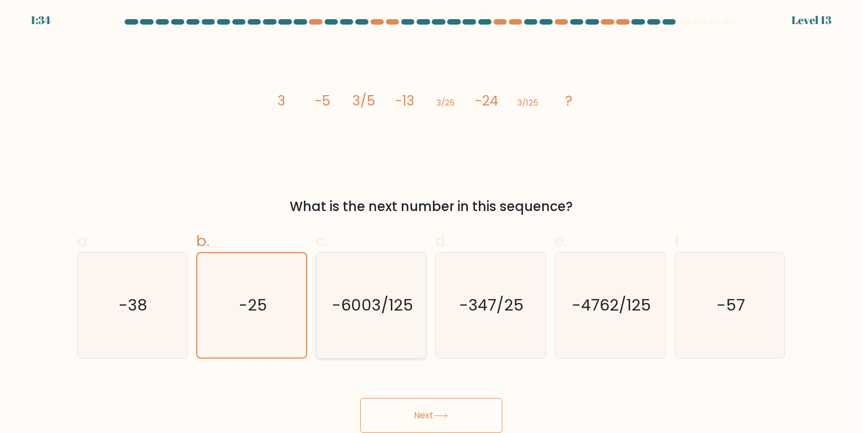
drag, startPoint x: 353, startPoint y: 310, endPoint x: 359, endPoint y: 310, distance: 6.6
click at [359, 310] on text "-6003/125" at bounding box center [372, 305] width 81 height 22
drag, startPoint x: 359, startPoint y: 310, endPoint x: 407, endPoint y: 321, distance: 48.8
click at [407, 321] on icon "-6003/125" at bounding box center [372, 306] width 106 height 106
drag, startPoint x: 407, startPoint y: 321, endPoint x: 461, endPoint y: 319, distance: 54.7
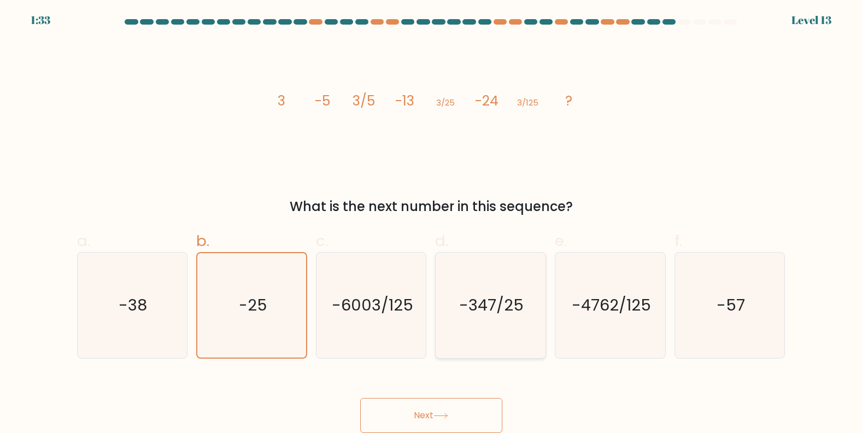
click at [461, 319] on icon "-347/25" at bounding box center [491, 306] width 106 height 106
click at [432, 223] on input "d. -347/25" at bounding box center [431, 218] width 1 height 7
radio input "true"
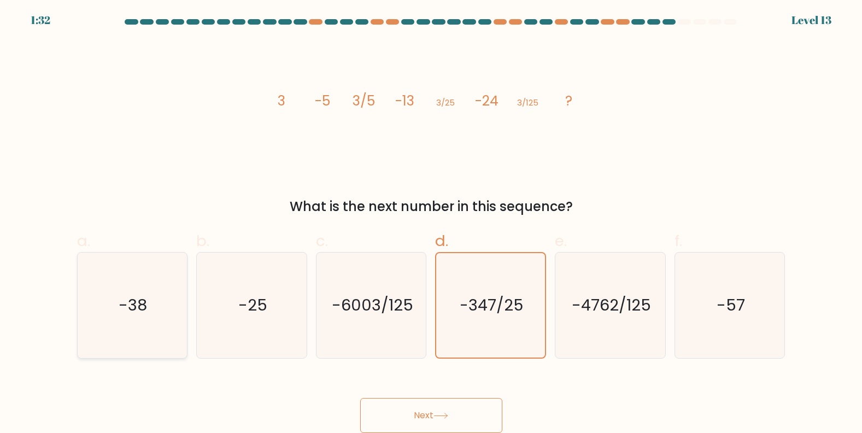
click at [133, 314] on text "-38" at bounding box center [133, 305] width 28 height 22
click at [431, 223] on input "a. -38" at bounding box center [431, 218] width 1 height 7
radio input "true"
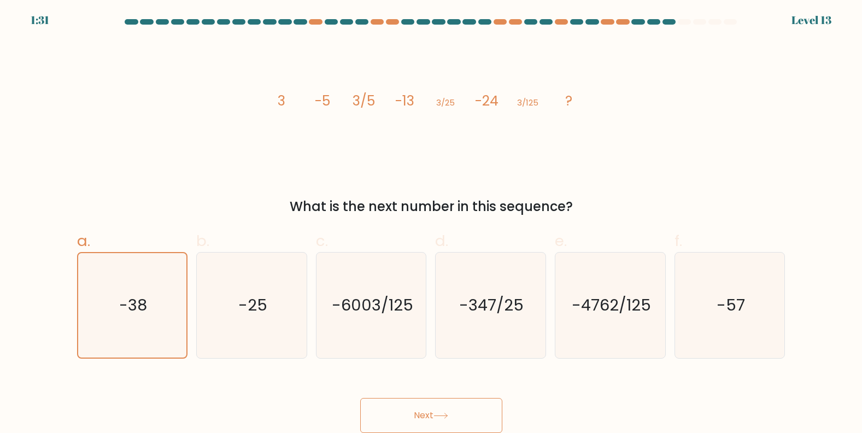
click at [405, 416] on button "Next" at bounding box center [431, 415] width 142 height 35
click at [652, 15] on div "1:30 Level 13" at bounding box center [431, 14] width 862 height 30
click at [660, 20] on div at bounding box center [653, 21] width 13 height 5
click at [670, 21] on div at bounding box center [669, 21] width 13 height 5
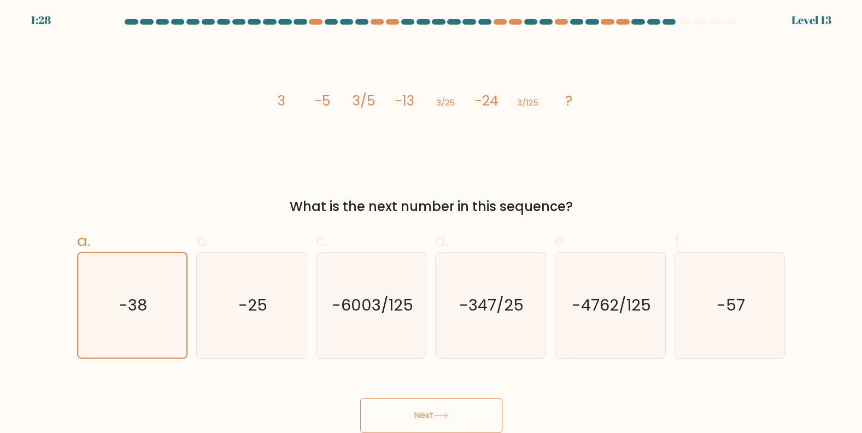
click at [683, 19] on div at bounding box center [684, 21] width 13 height 5
click at [428, 416] on button "Next" at bounding box center [431, 415] width 142 height 35
click at [725, 328] on icon "-57" at bounding box center [730, 306] width 106 height 106
click at [432, 223] on input "f. -57" at bounding box center [431, 218] width 1 height 7
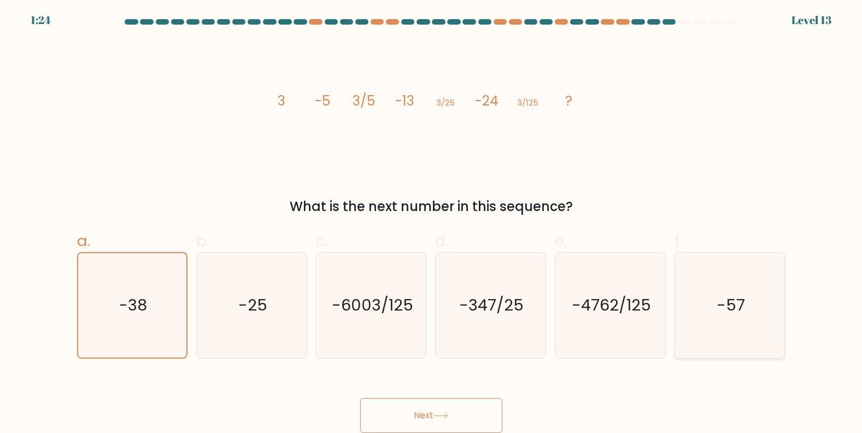
radio input "true"
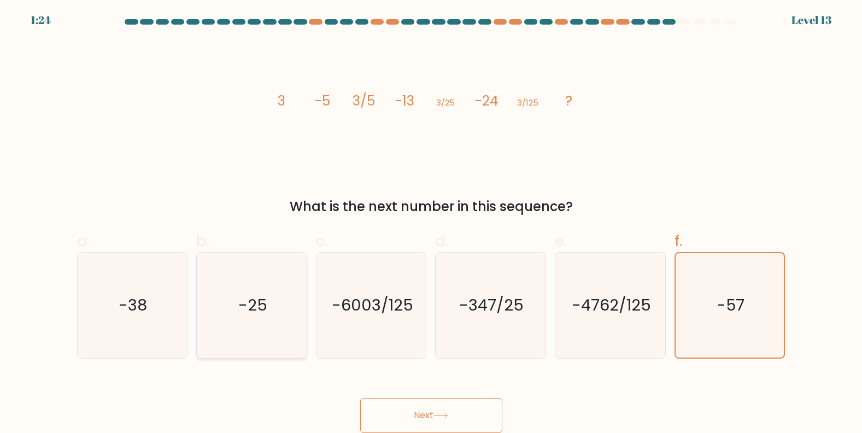
click at [211, 344] on icon "-25" at bounding box center [252, 306] width 106 height 106
click at [431, 223] on input "b. -25" at bounding box center [431, 218] width 1 height 7
radio input "true"
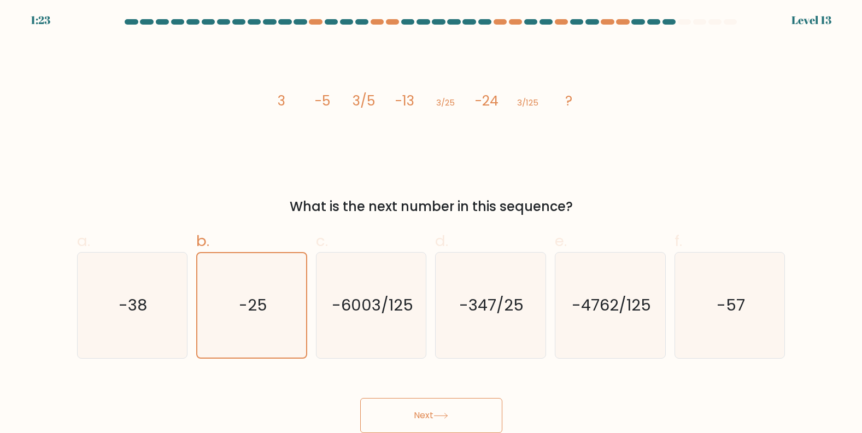
click at [434, 420] on button "Next" at bounding box center [431, 415] width 142 height 35
click at [156, 325] on icon "-38" at bounding box center [132, 306] width 106 height 106
click at [431, 223] on input "a. -38" at bounding box center [431, 218] width 1 height 7
radio input "true"
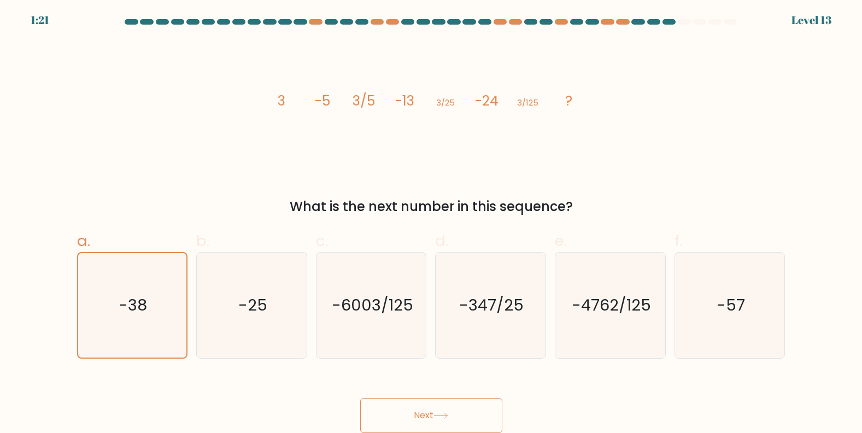
click at [387, 414] on button "Next" at bounding box center [431, 415] width 142 height 35
click at [388, 414] on button "Next" at bounding box center [431, 415] width 142 height 35
click at [419, 396] on div "Next" at bounding box center [432, 402] width 722 height 61
click at [425, 399] on button "Next" at bounding box center [431, 415] width 142 height 35
click at [426, 400] on button "Next" at bounding box center [431, 415] width 142 height 35
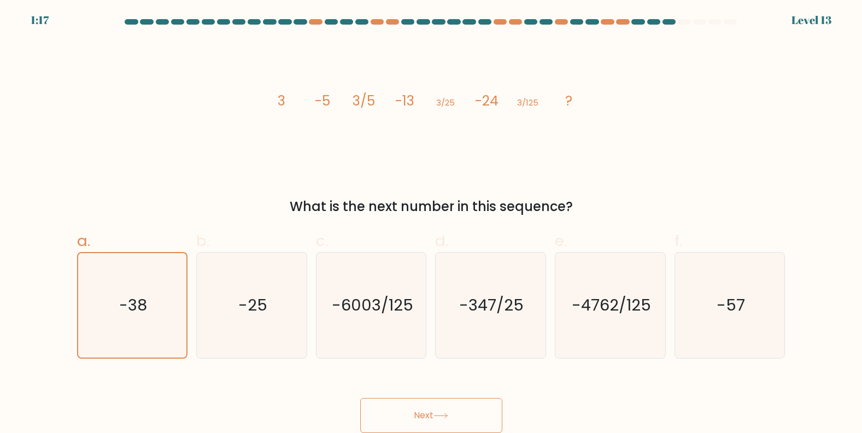
click at [426, 400] on button "Next" at bounding box center [431, 415] width 142 height 35
click at [238, 332] on icon "-25" at bounding box center [252, 306] width 106 height 106
click at [431, 223] on input "b. -25" at bounding box center [431, 218] width 1 height 7
radio input "true"
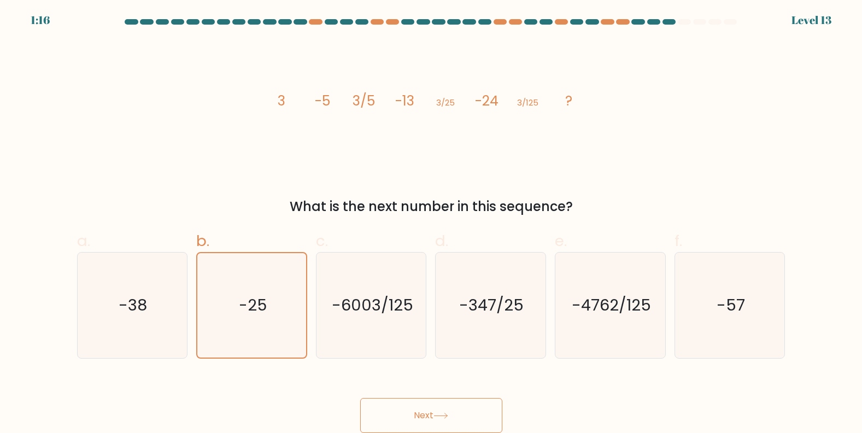
click at [413, 419] on button "Next" at bounding box center [431, 415] width 142 height 35
click at [151, 325] on icon "-38" at bounding box center [132, 306] width 106 height 106
click at [431, 223] on input "a. -38" at bounding box center [431, 218] width 1 height 7
radio input "true"
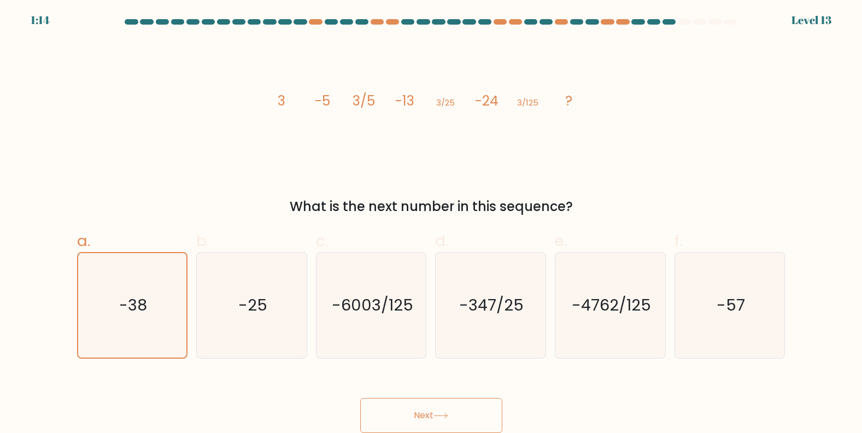
click at [399, 418] on button "Next" at bounding box center [431, 415] width 142 height 35
click at [361, 238] on label "c. -6003/125" at bounding box center [371, 294] width 111 height 129
click at [431, 223] on input "c. -6003/125" at bounding box center [431, 218] width 1 height 7
radio input "true"
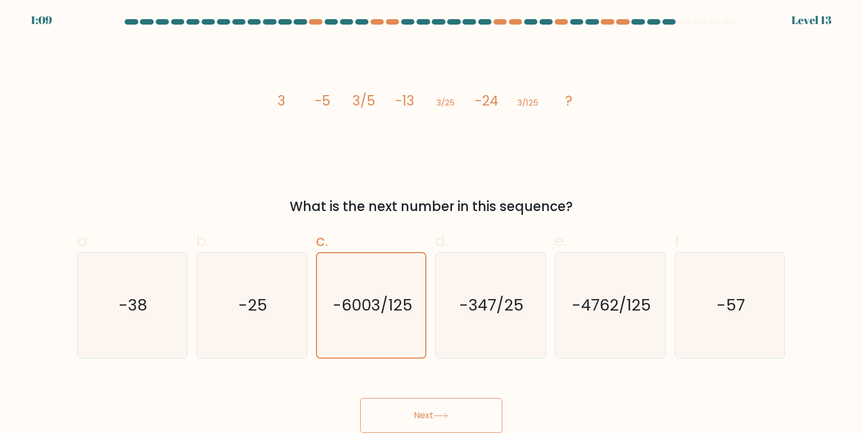
click at [358, 221] on div "a. -38 b. -25" at bounding box center [431, 290] width 717 height 138
click at [124, 307] on text "-38" at bounding box center [133, 305] width 28 height 22
click at [431, 223] on input "a. -38" at bounding box center [431, 218] width 1 height 7
radio input "true"
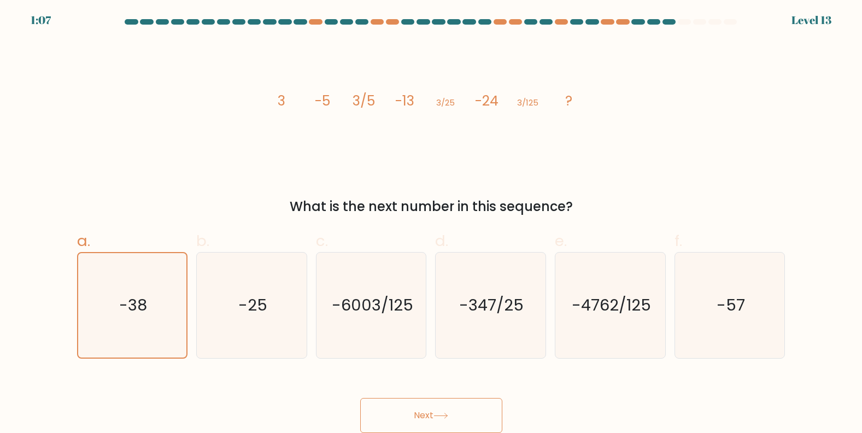
click at [473, 419] on button "Next" at bounding box center [431, 415] width 142 height 35
click at [473, 418] on button "Next" at bounding box center [431, 415] width 142 height 35
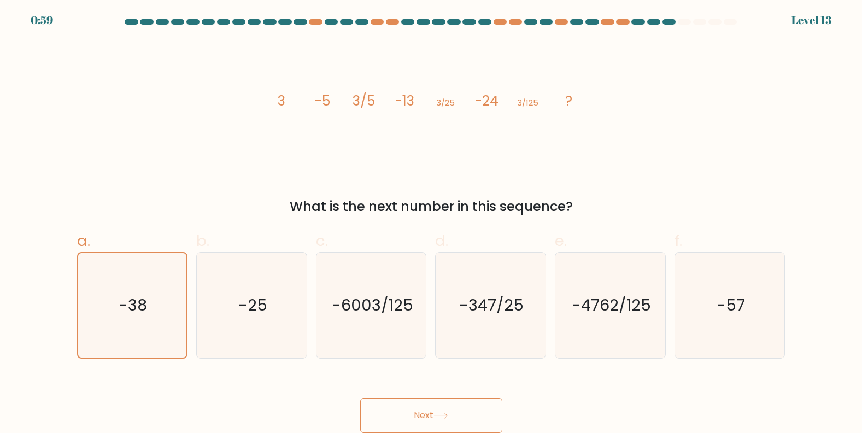
click at [473, 418] on button "Next" at bounding box center [431, 415] width 142 height 35
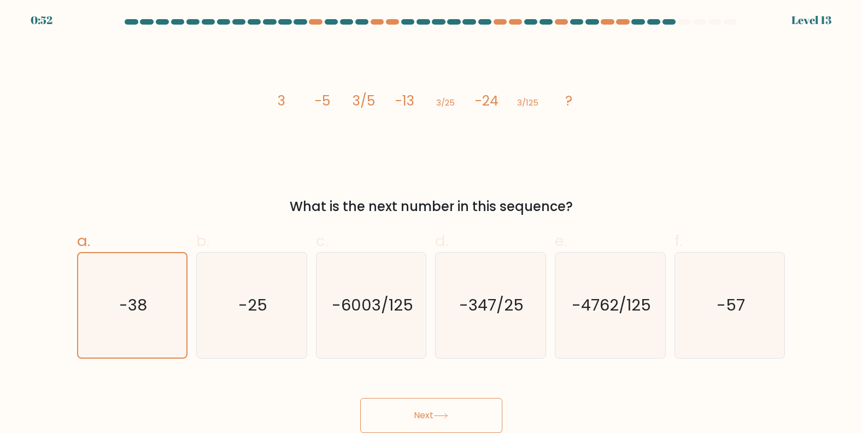
click at [473, 418] on button "Next" at bounding box center [431, 415] width 142 height 35
click at [148, 353] on icon "-38" at bounding box center [132, 305] width 104 height 104
click at [431, 223] on input "a. -38" at bounding box center [431, 218] width 1 height 7
click at [138, 329] on icon "-38" at bounding box center [132, 305] width 104 height 104
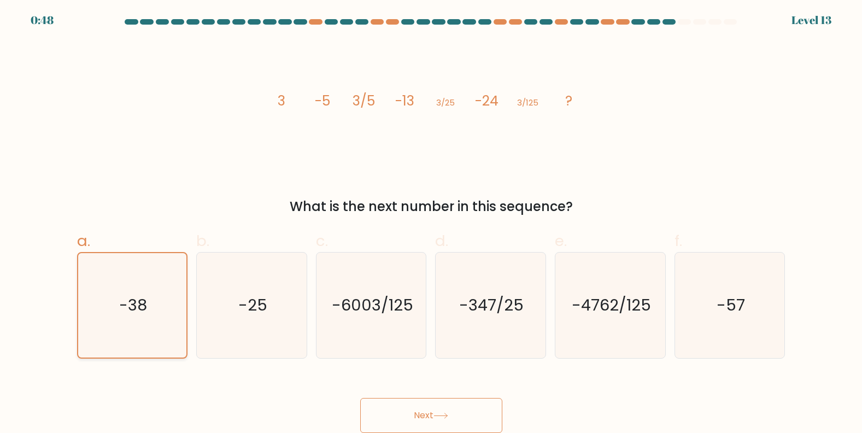
click at [431, 223] on input "a. -38" at bounding box center [431, 218] width 1 height 7
click at [138, 328] on icon "-38" at bounding box center [132, 305] width 104 height 104
click at [431, 223] on input "a. -38" at bounding box center [431, 218] width 1 height 7
click at [138, 328] on icon "-38" at bounding box center [132, 305] width 104 height 104
click at [431, 223] on input "a. -38" at bounding box center [431, 218] width 1 height 7
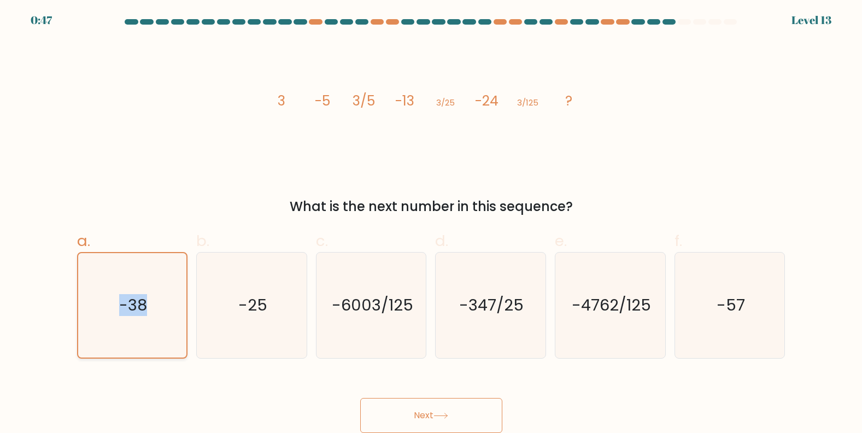
click at [138, 328] on icon "-38" at bounding box center [132, 305] width 104 height 104
click at [431, 223] on input "a. -38" at bounding box center [431, 218] width 1 height 7
drag, startPoint x: 138, startPoint y: 328, endPoint x: 107, endPoint y: 189, distance: 142.2
click at [107, 189] on div "image/svg+xml 3 -5 3/5 -13 3/25 -24 3/125 ? What is the next number in this seq…" at bounding box center [432, 128] width 722 height 176
click at [432, 415] on button "Next" at bounding box center [431, 415] width 142 height 35
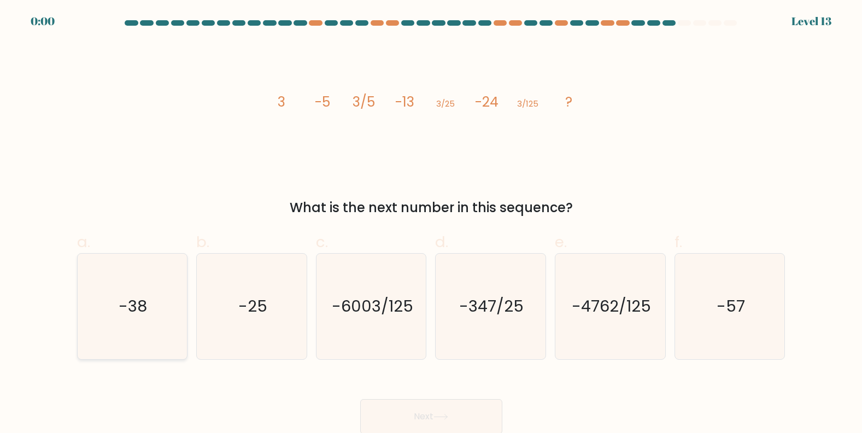
drag, startPoint x: 159, startPoint y: 302, endPoint x: 260, endPoint y: 365, distance: 118.6
click at [159, 306] on icon "-38" at bounding box center [132, 307] width 106 height 106
click at [431, 224] on input "a. -38" at bounding box center [431, 220] width 1 height 7
radio input "true"
click at [406, 419] on button "Next" at bounding box center [431, 416] width 142 height 35
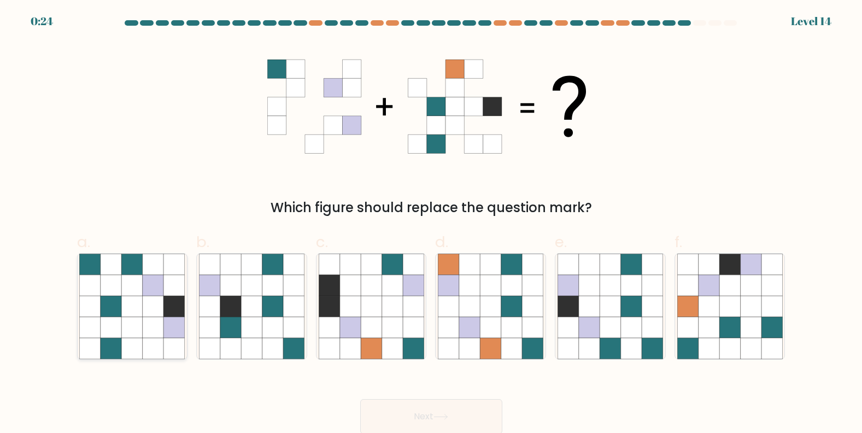
click at [122, 349] on icon at bounding box center [132, 348] width 21 height 21
click at [431, 224] on input "a." at bounding box center [431, 220] width 1 height 7
radio input "true"
click at [408, 411] on button "Next" at bounding box center [431, 416] width 142 height 35
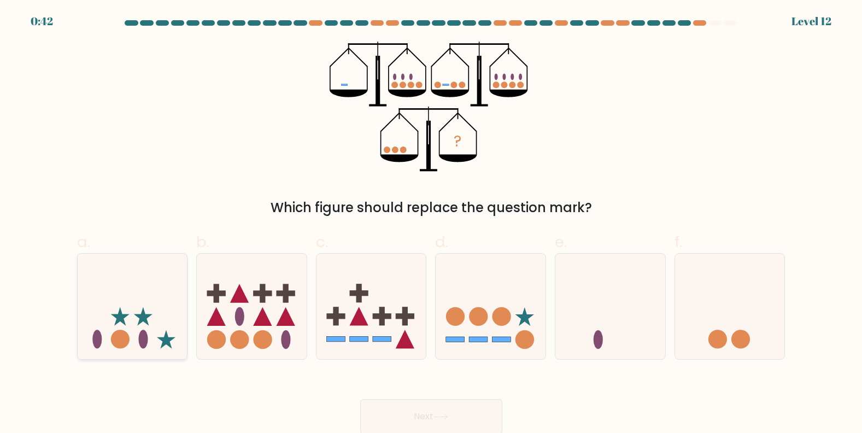
click at [139, 343] on icon at bounding box center [133, 306] width 110 height 91
click at [431, 224] on input "a." at bounding box center [431, 220] width 1 height 7
radio input "true"
click at [409, 411] on button "Next" at bounding box center [431, 416] width 142 height 35
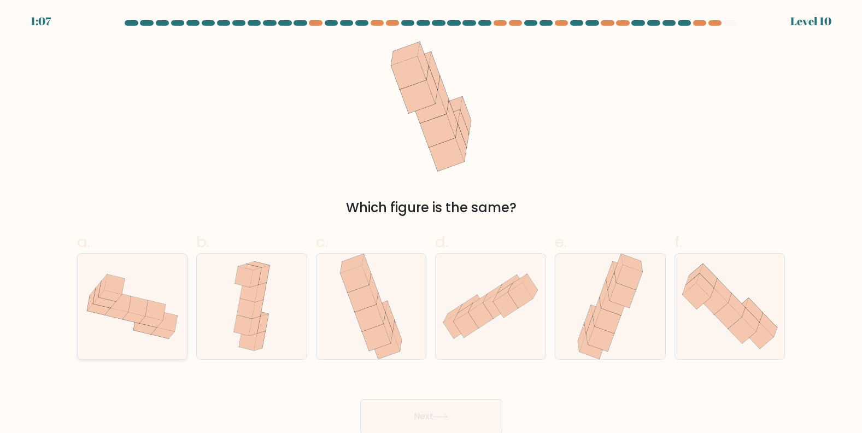
click at [162, 317] on icon at bounding box center [155, 310] width 20 height 20
click at [431, 224] on input "a." at bounding box center [431, 220] width 1 height 7
radio input "true"
click at [438, 418] on icon at bounding box center [441, 417] width 15 height 6
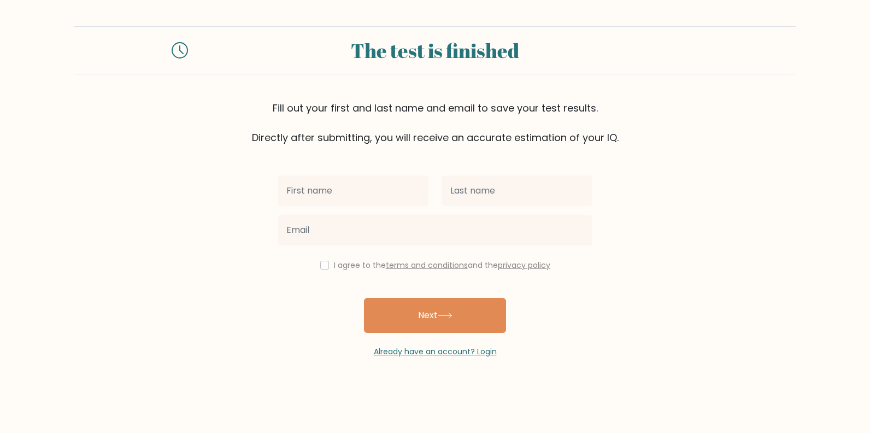
click at [334, 196] on input "text" at bounding box center [353, 191] width 151 height 31
type input "[PERSON_NAME]"
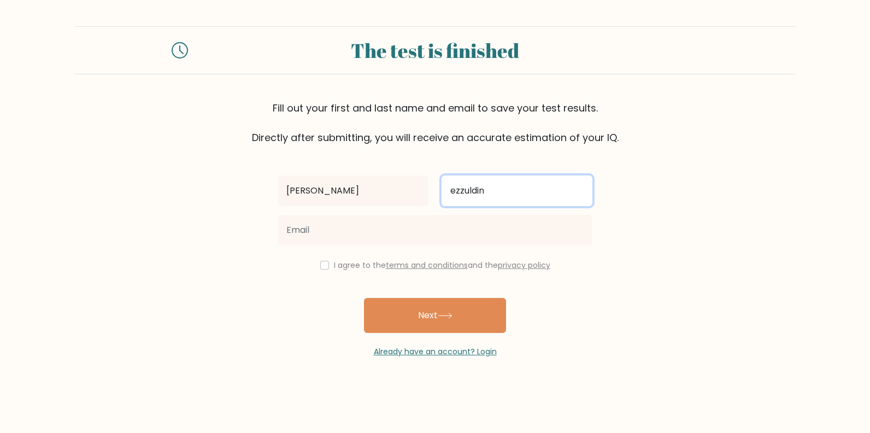
type input "ezzuldin"
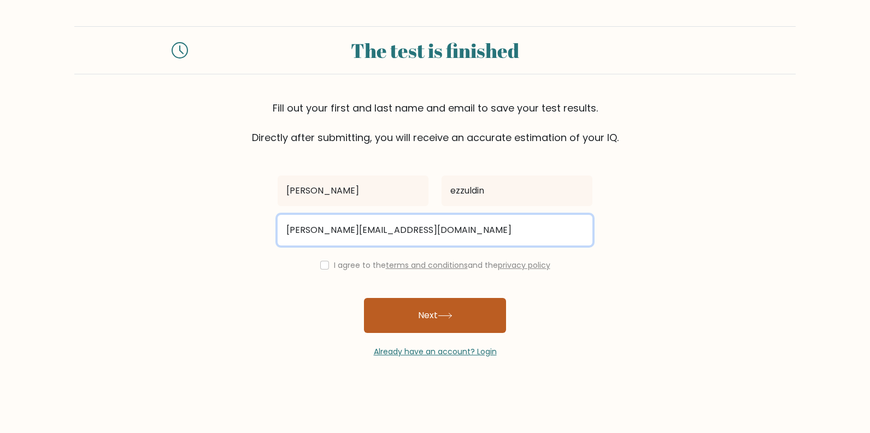
type input "[PERSON_NAME][EMAIL_ADDRESS][DOMAIN_NAME]"
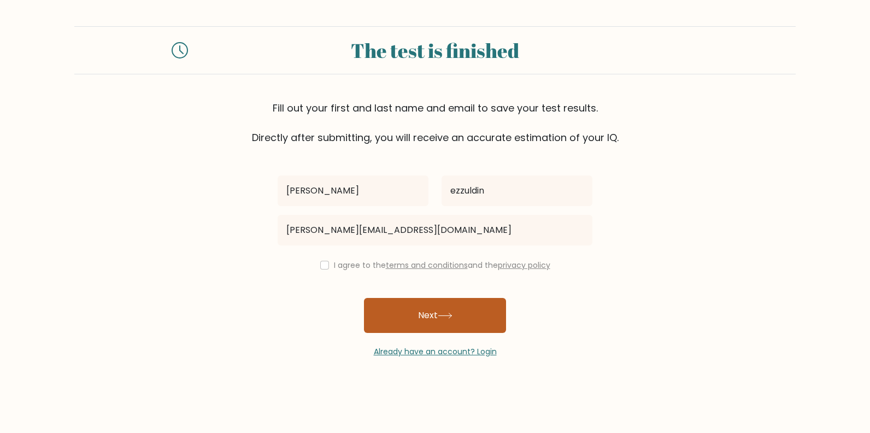
click at [424, 311] on button "Next" at bounding box center [435, 315] width 142 height 35
click at [330, 262] on div "I agree to the terms and conditions and the privacy policy" at bounding box center [435, 265] width 328 height 13
click at [326, 266] on div "I agree to the terms and conditions and the privacy policy" at bounding box center [435, 265] width 328 height 13
click at [320, 265] on input "checkbox" at bounding box center [324, 265] width 9 height 9
checkbox input "true"
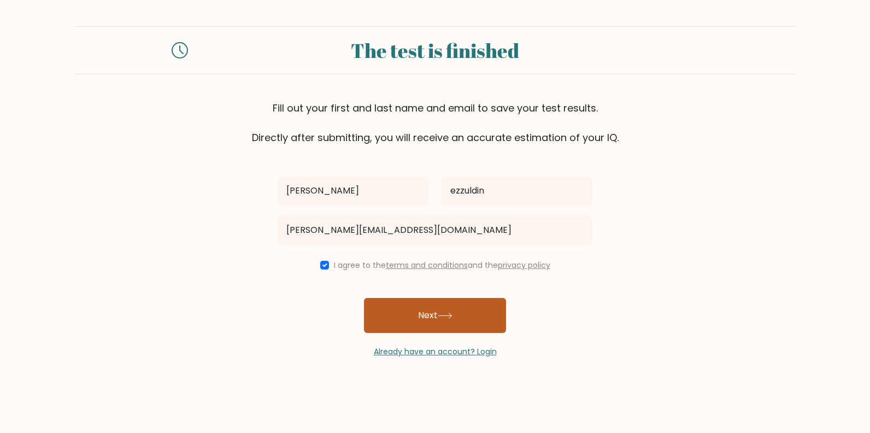
click at [411, 313] on button "Next" at bounding box center [435, 315] width 142 height 35
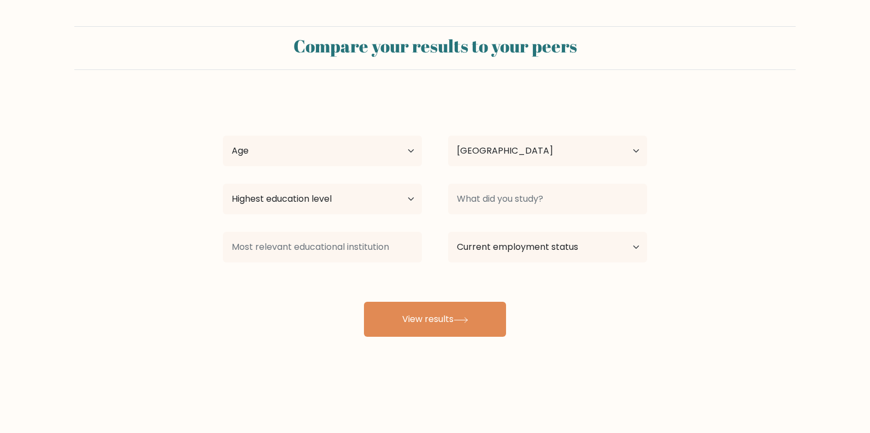
select select "EG"
drag, startPoint x: 382, startPoint y: 147, endPoint x: 382, endPoint y: 154, distance: 7.7
click at [382, 147] on select "Age Under [DEMOGRAPHIC_DATA] [DEMOGRAPHIC_DATA] [DEMOGRAPHIC_DATA] [DEMOGRAPHIC…" at bounding box center [322, 151] width 199 height 31
select select "18_24"
click at [223, 136] on select "Age Under 18 years old 18-24 years old 25-34 years old 35-44 years old 45-54 ye…" at bounding box center [322, 151] width 199 height 31
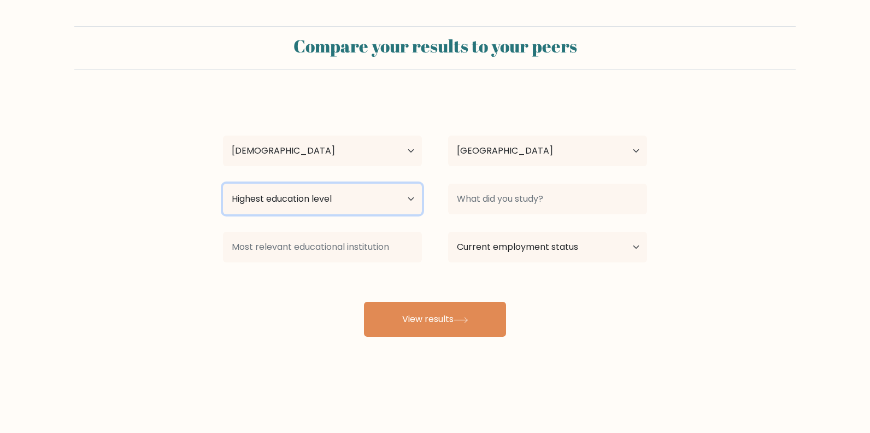
click at [369, 201] on select "Highest education level No schooling Primary Lower Secondary Upper Secondary Oc…" at bounding box center [322, 199] width 199 height 31
select select "bachelors_degree"
click at [223, 184] on select "Highest education level No schooling Primary Lower Secondary Upper Secondary Oc…" at bounding box center [322, 199] width 199 height 31
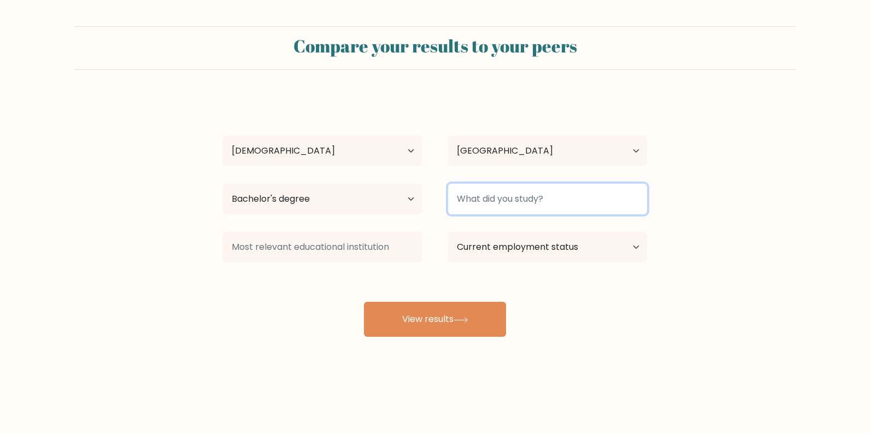
click at [488, 203] on input at bounding box center [547, 199] width 199 height 31
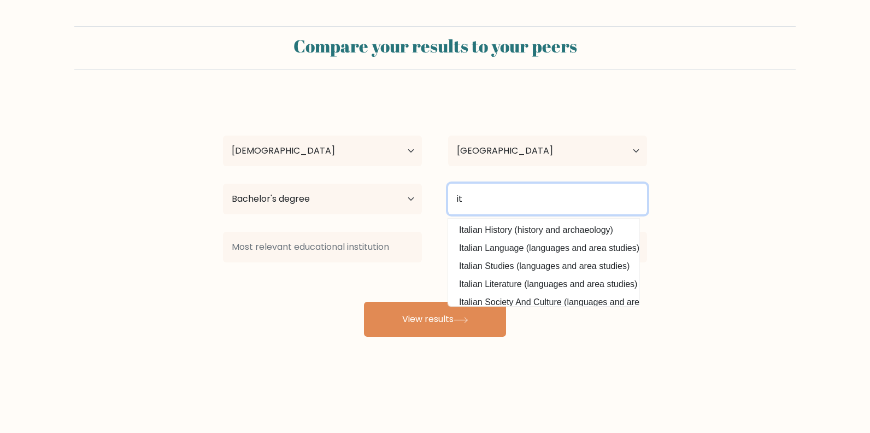
type input "i"
type input "I"
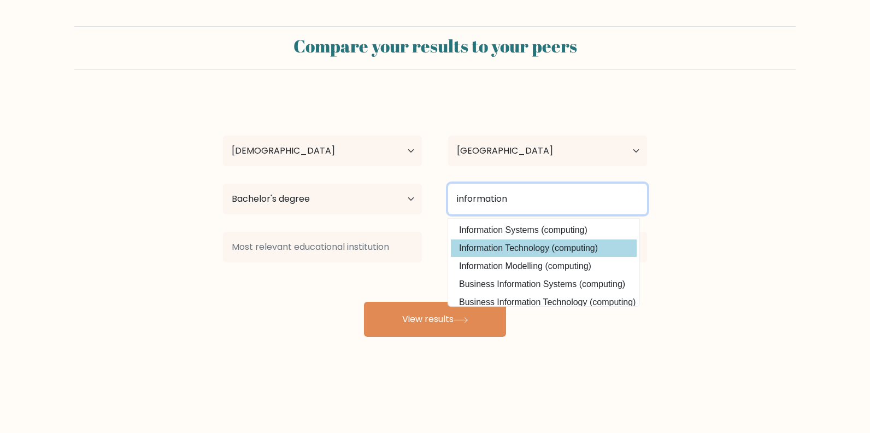
type input "information"
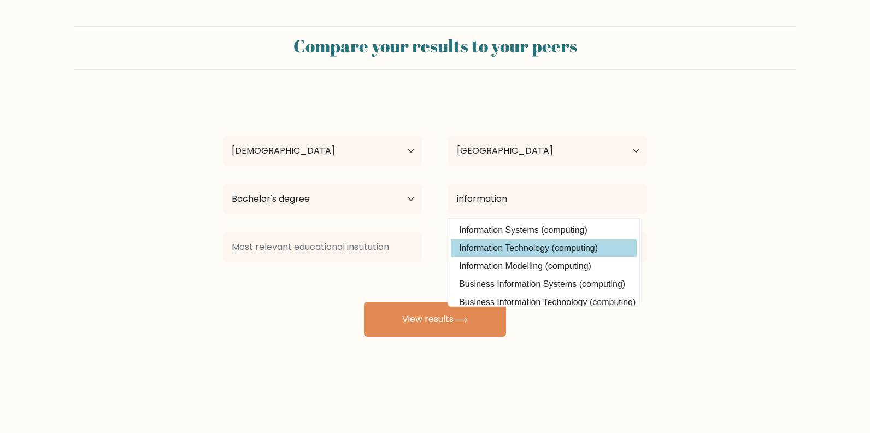
click at [537, 251] on div "omar ezzuldin Age Under 18 years old 18-24 years old 25-34 years old 35-44 year…" at bounding box center [435, 216] width 437 height 241
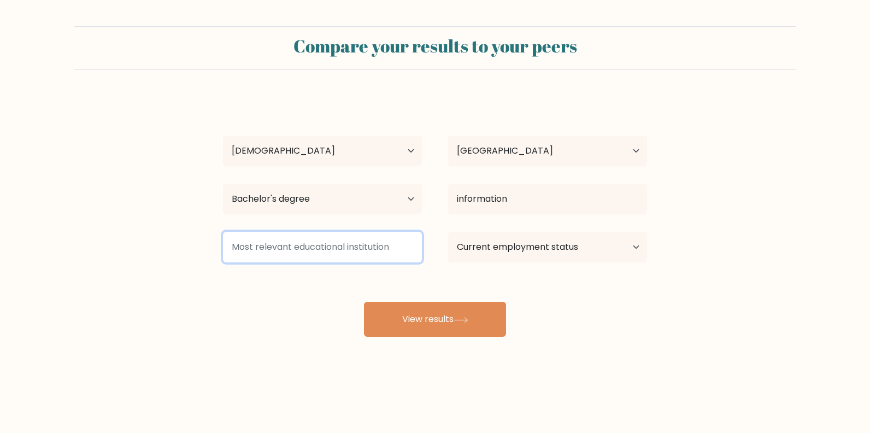
click at [367, 254] on input at bounding box center [322, 247] width 199 height 31
type input "JSCT"
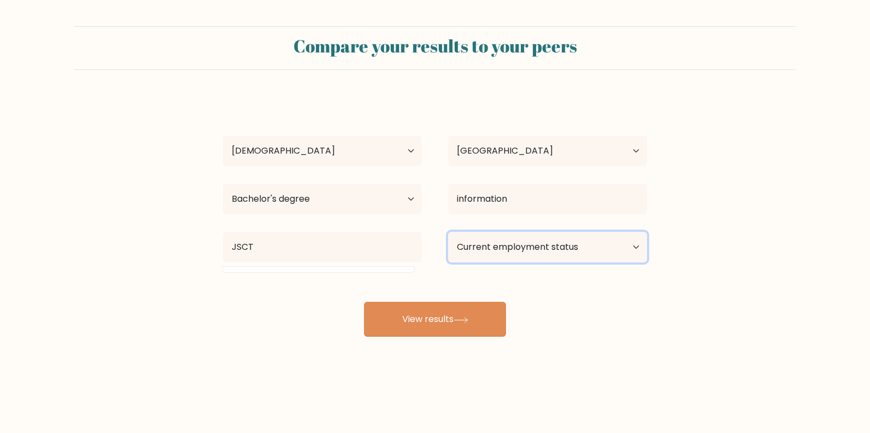
click at [453, 244] on select "Current employment status Employed Student Retired Other / prefer not to answer" at bounding box center [547, 247] width 199 height 31
select select "employed"
click at [448, 232] on select "Current employment status Employed Student Retired Other / prefer not to answer" at bounding box center [547, 247] width 199 height 31
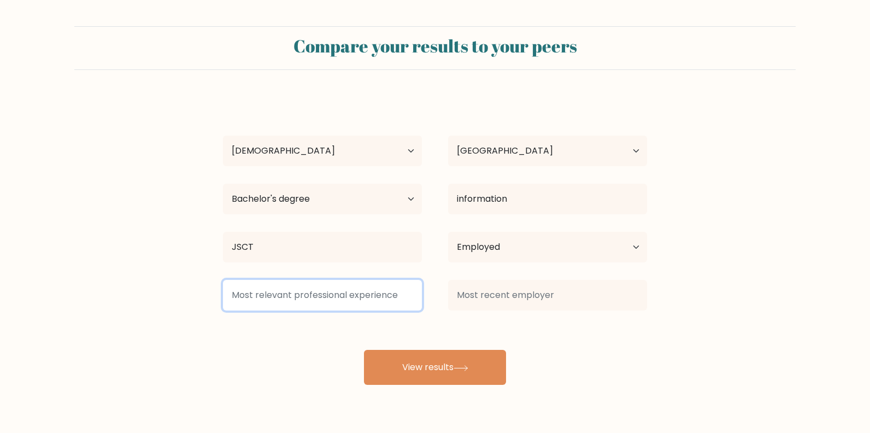
click at [355, 287] on input at bounding box center [322, 295] width 199 height 31
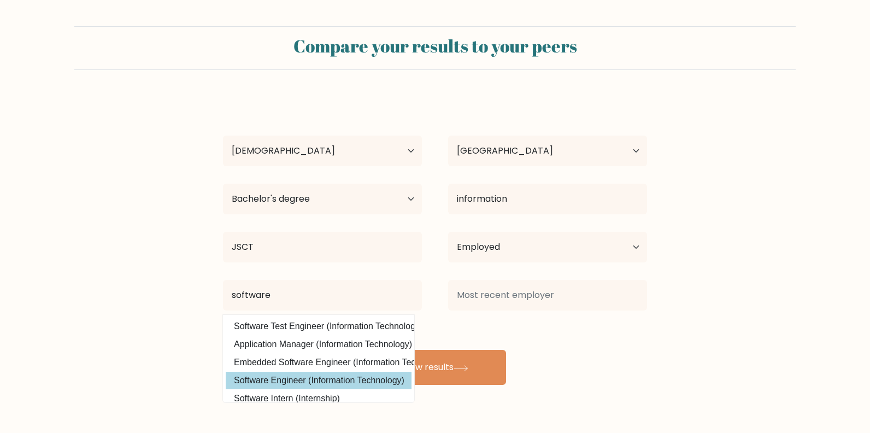
click at [363, 377] on option "Software Engineer (Information Technology)" at bounding box center [319, 380] width 186 height 17
type input "Software Engineer"
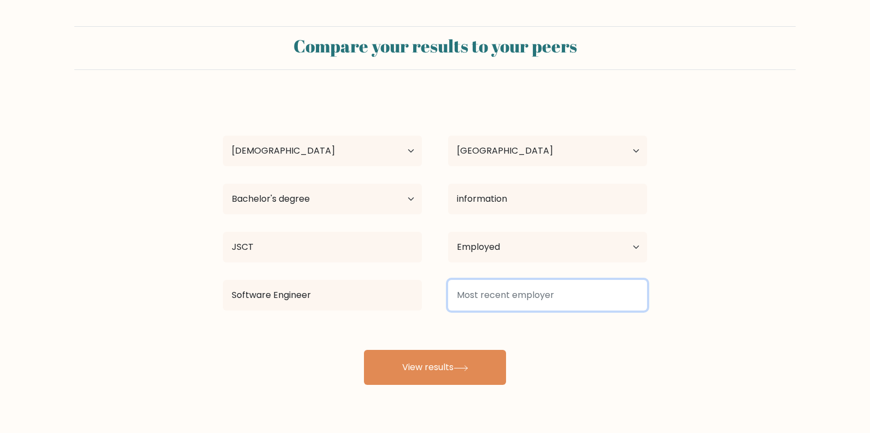
click at [518, 301] on input at bounding box center [547, 295] width 199 height 31
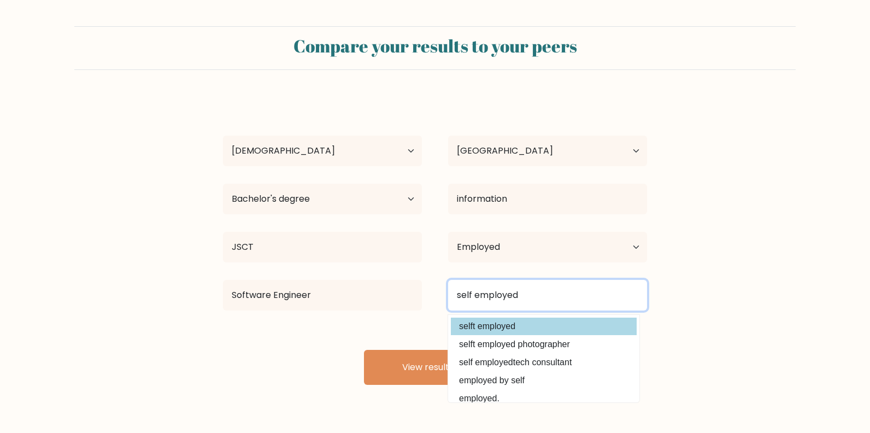
type input "self employed"
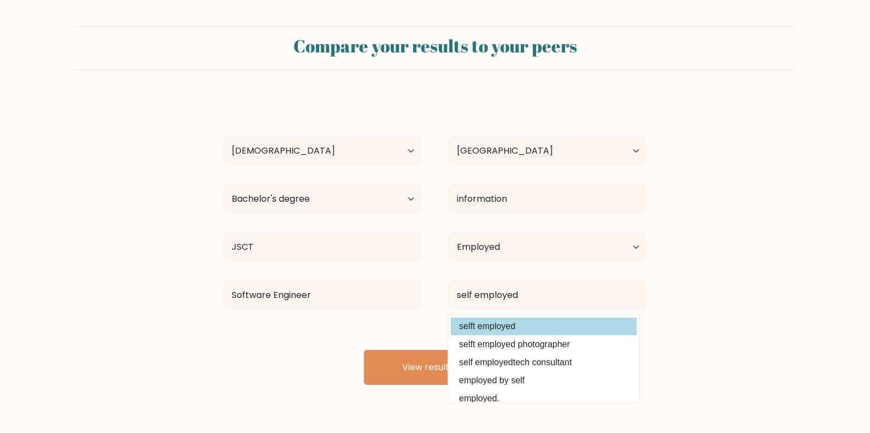
click at [535, 329] on div "omar ezzuldin Age Under 18 years old 18-24 years old 25-34 years old 35-44 year…" at bounding box center [435, 240] width 437 height 289
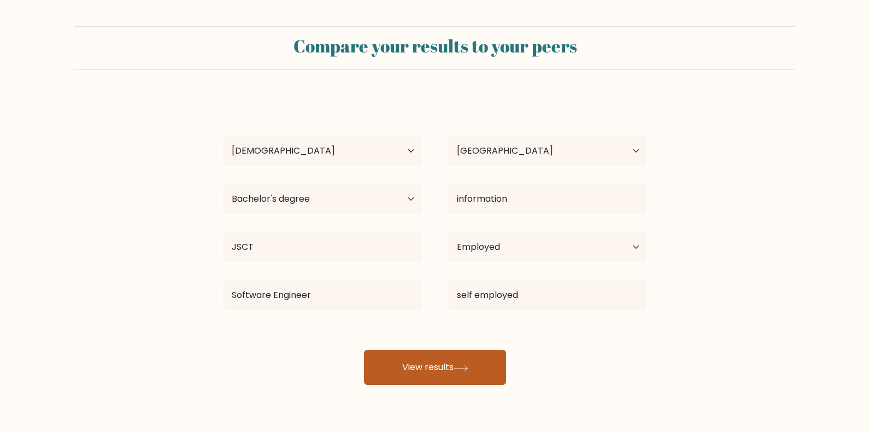
click at [477, 374] on button "View results" at bounding box center [435, 367] width 142 height 35
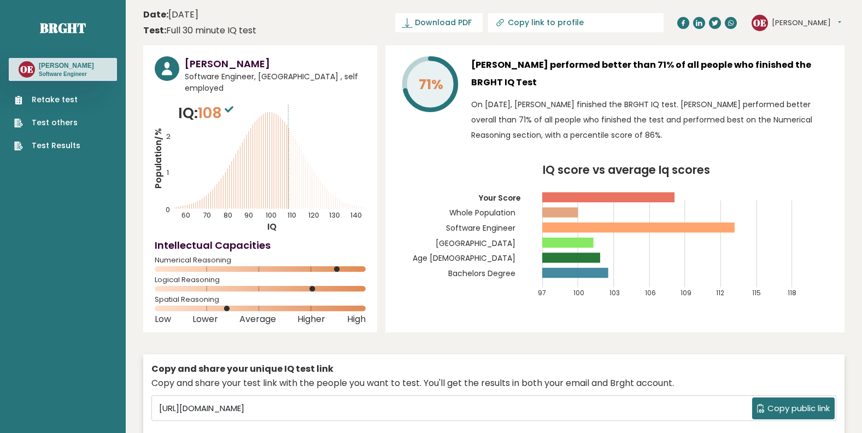
click at [715, 226] on rect at bounding box center [638, 228] width 192 height 10
click at [406, 234] on icon "IQ score vs average Iq scores 97 100 103 106 109 112 115 118 Your Score Whole P…" at bounding box center [615, 237] width 436 height 144
